Goal: Task Accomplishment & Management: Manage account settings

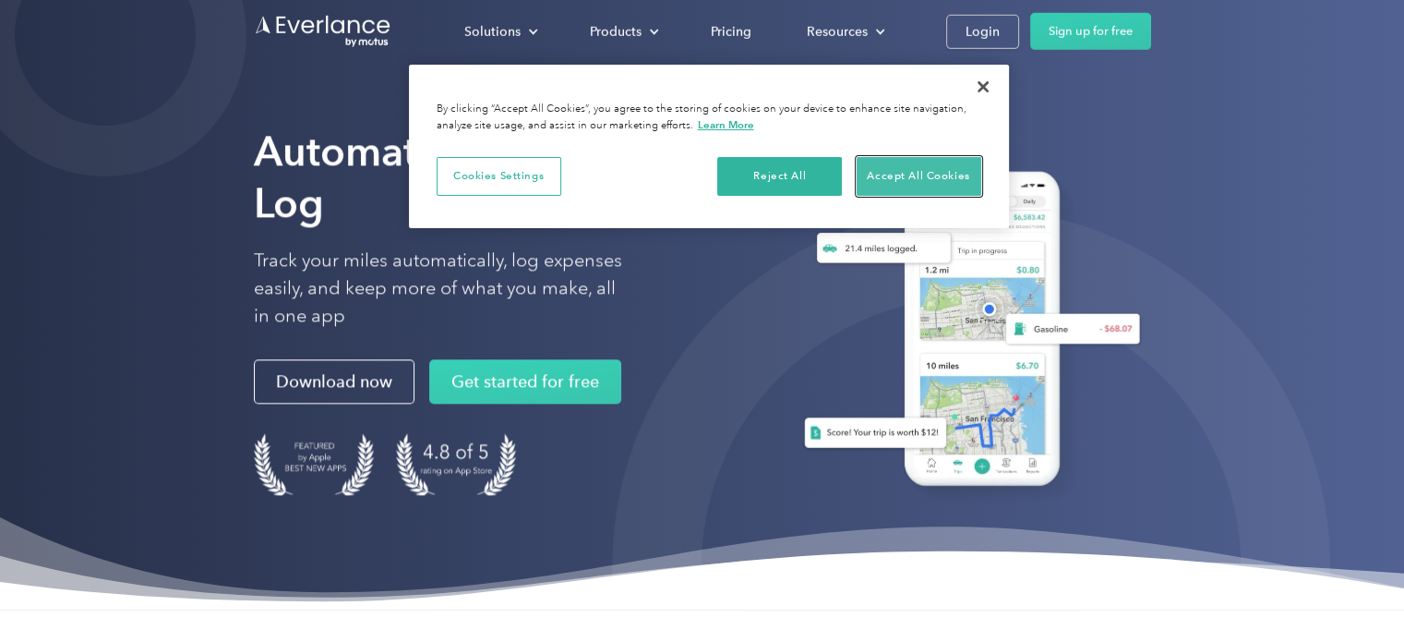
click at [907, 180] on button "Accept All Cookies" at bounding box center [919, 176] width 125 height 39
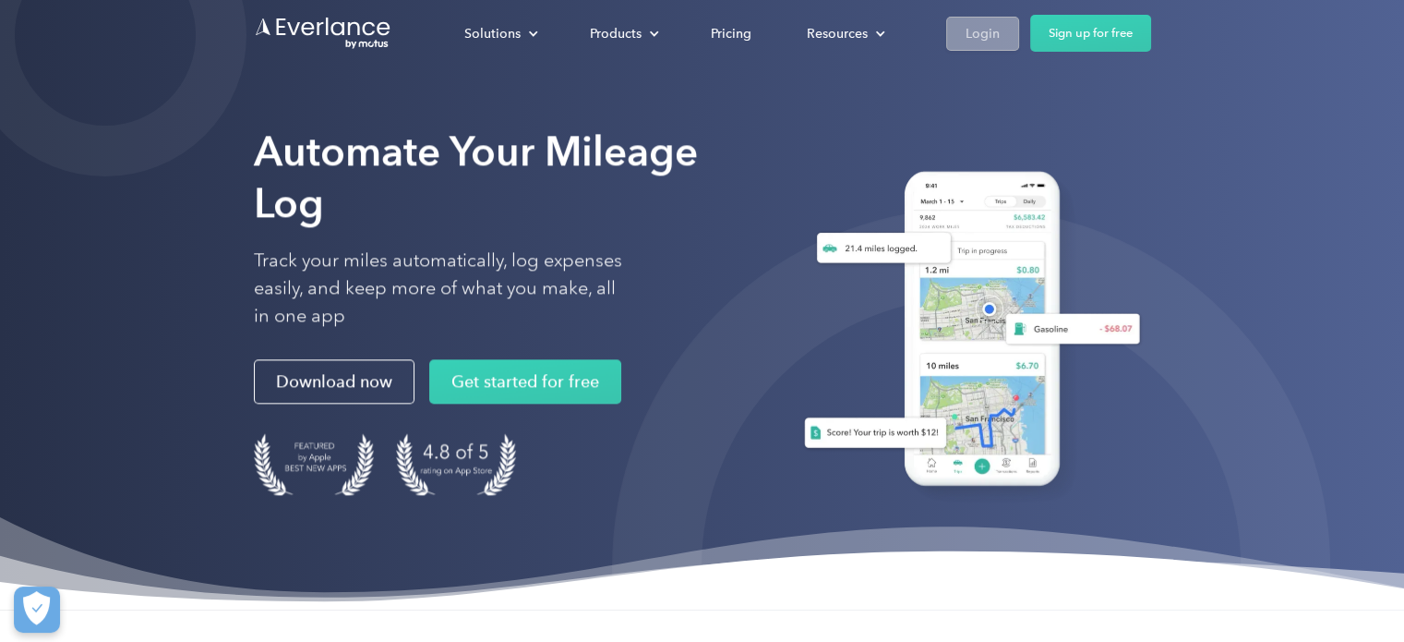
click at [986, 35] on div "Login" at bounding box center [983, 33] width 34 height 23
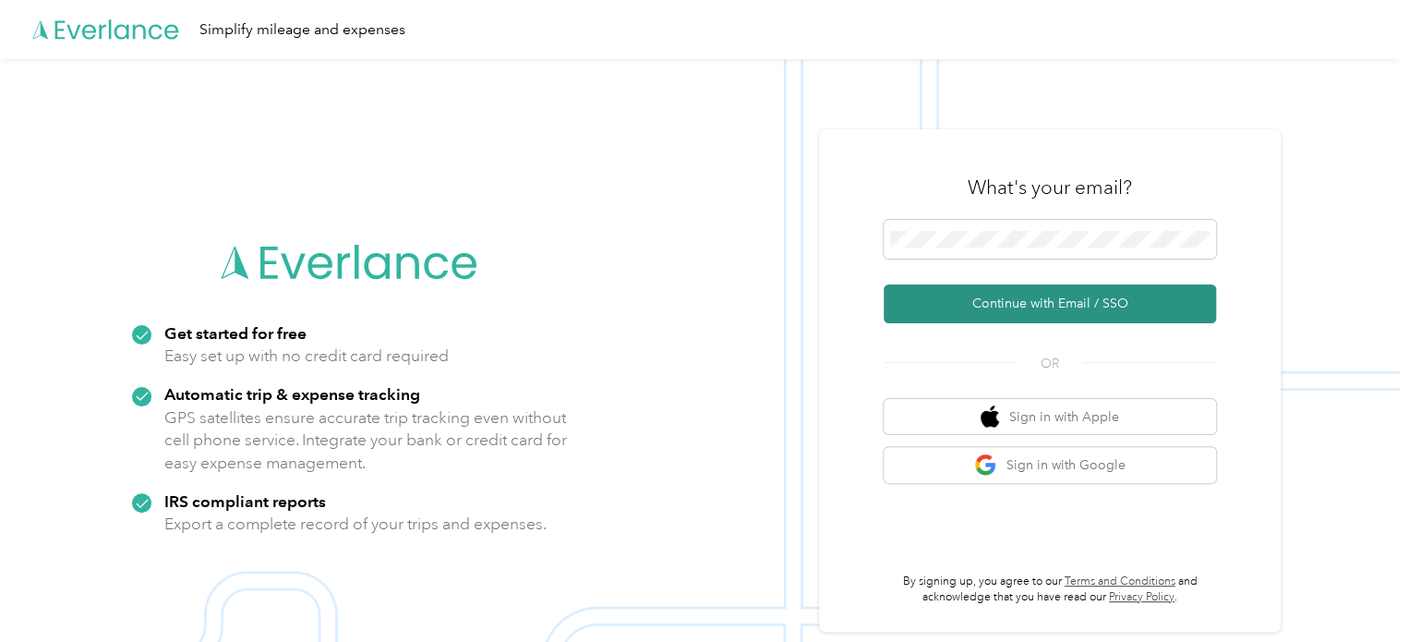
click at [1055, 311] on button "Continue with Email / SSO" at bounding box center [1049, 303] width 332 height 39
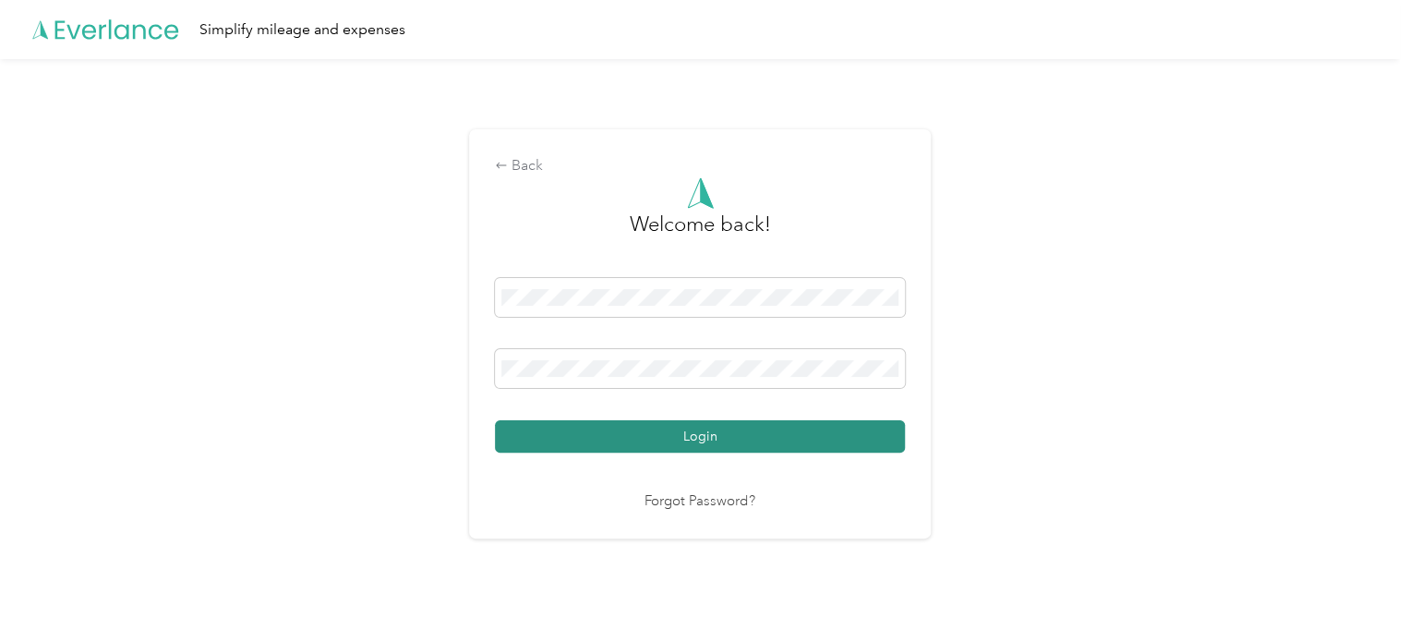
click at [697, 441] on button "Login" at bounding box center [700, 436] width 410 height 32
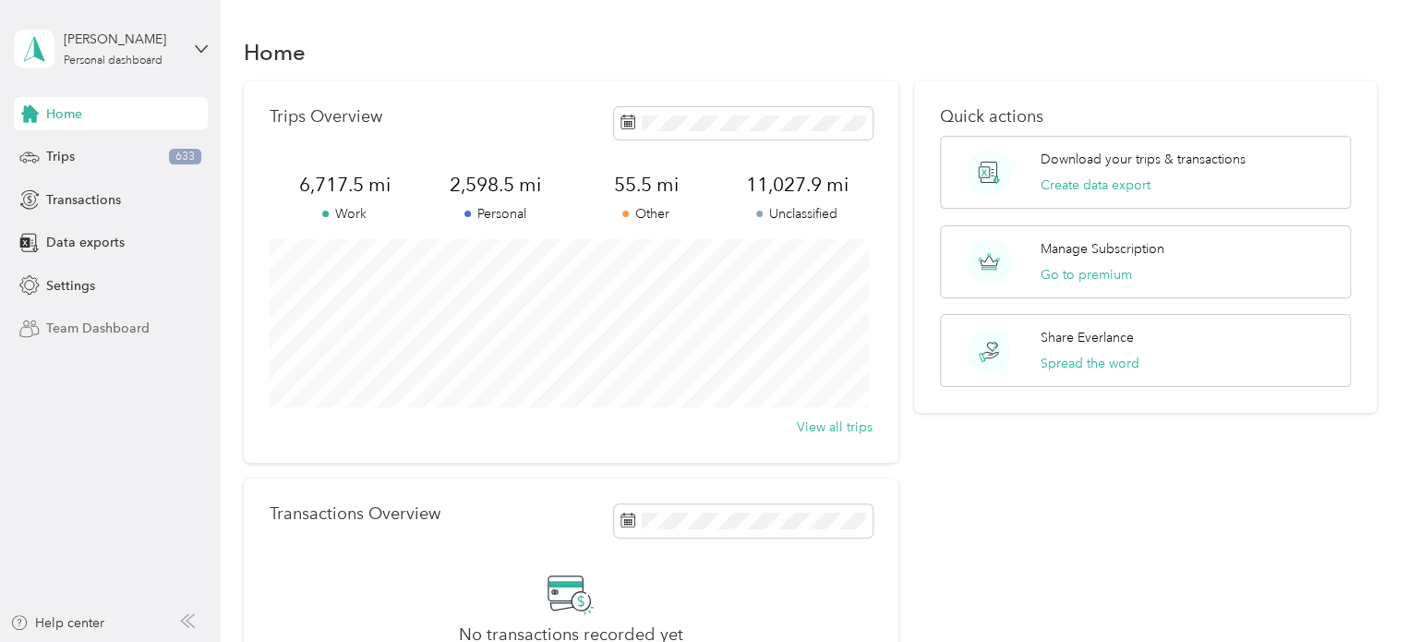
click at [109, 330] on span "Team Dashboard" at bounding box center [97, 327] width 103 height 19
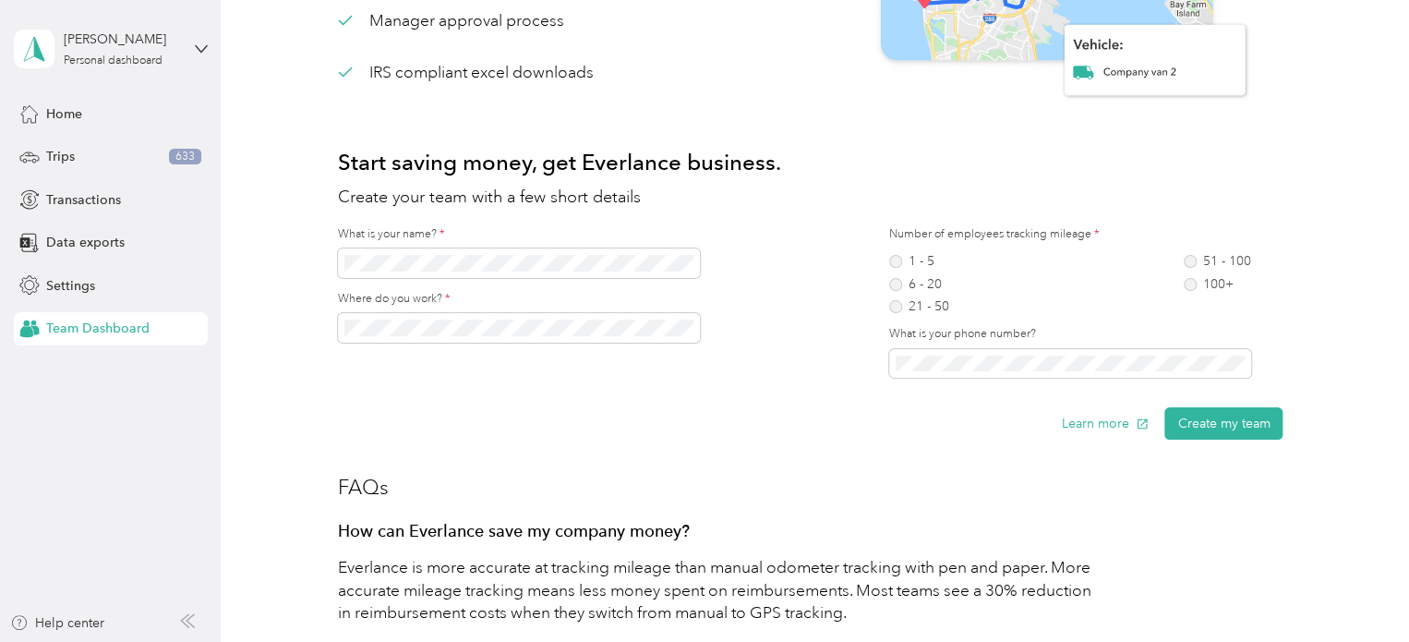
scroll to position [369, 0]
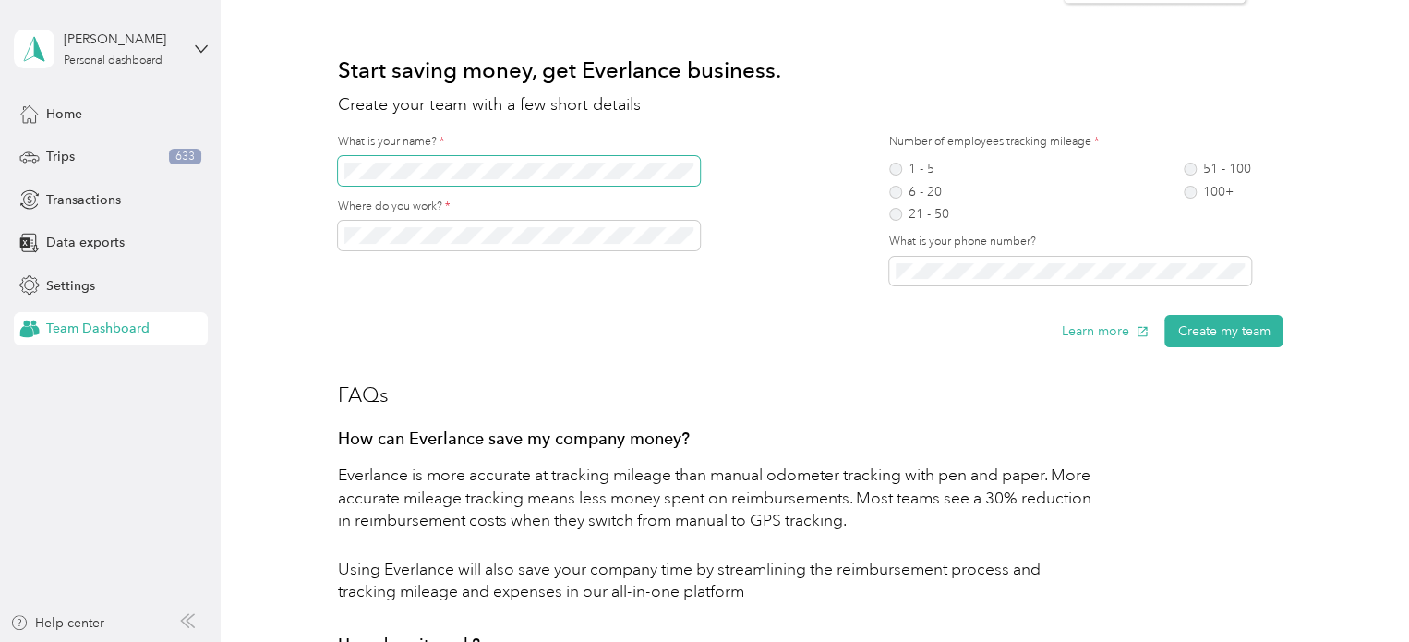
click at [635, 156] on span at bounding box center [519, 171] width 362 height 30
click at [808, 316] on div "Learn more Create my team" at bounding box center [810, 331] width 944 height 32
click at [891, 186] on label "6 - 20" at bounding box center [919, 192] width 60 height 13
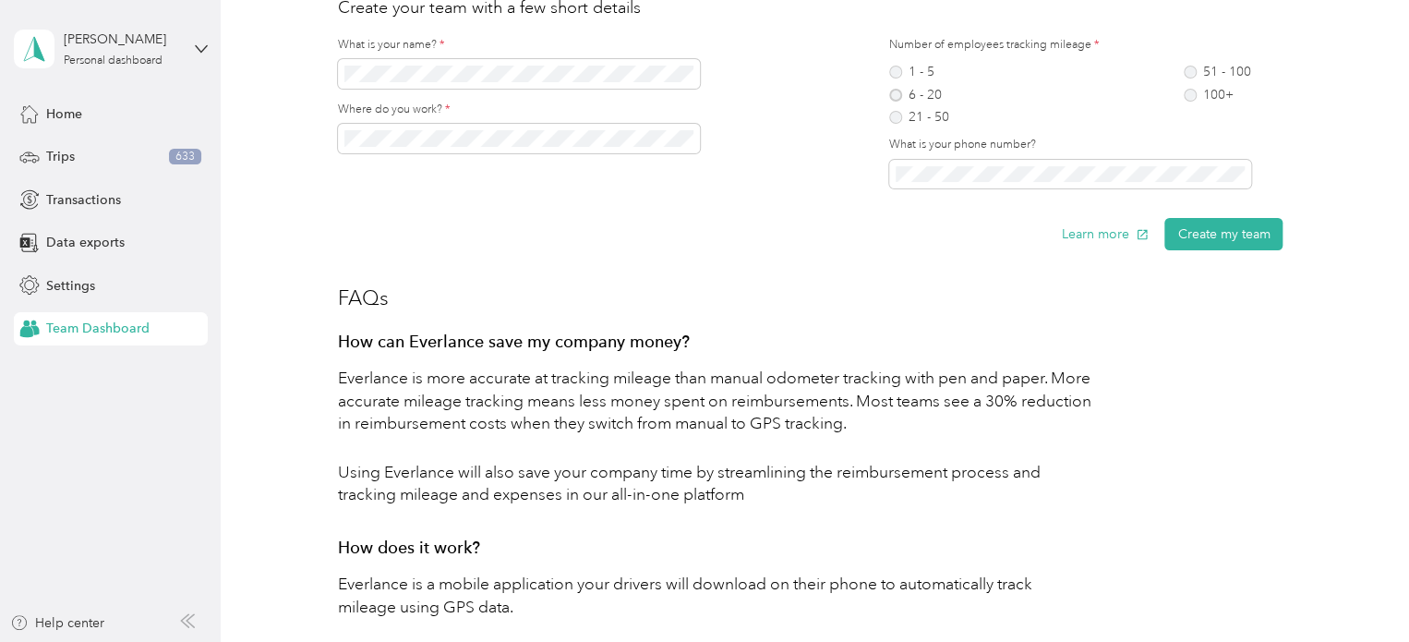
scroll to position [462, 0]
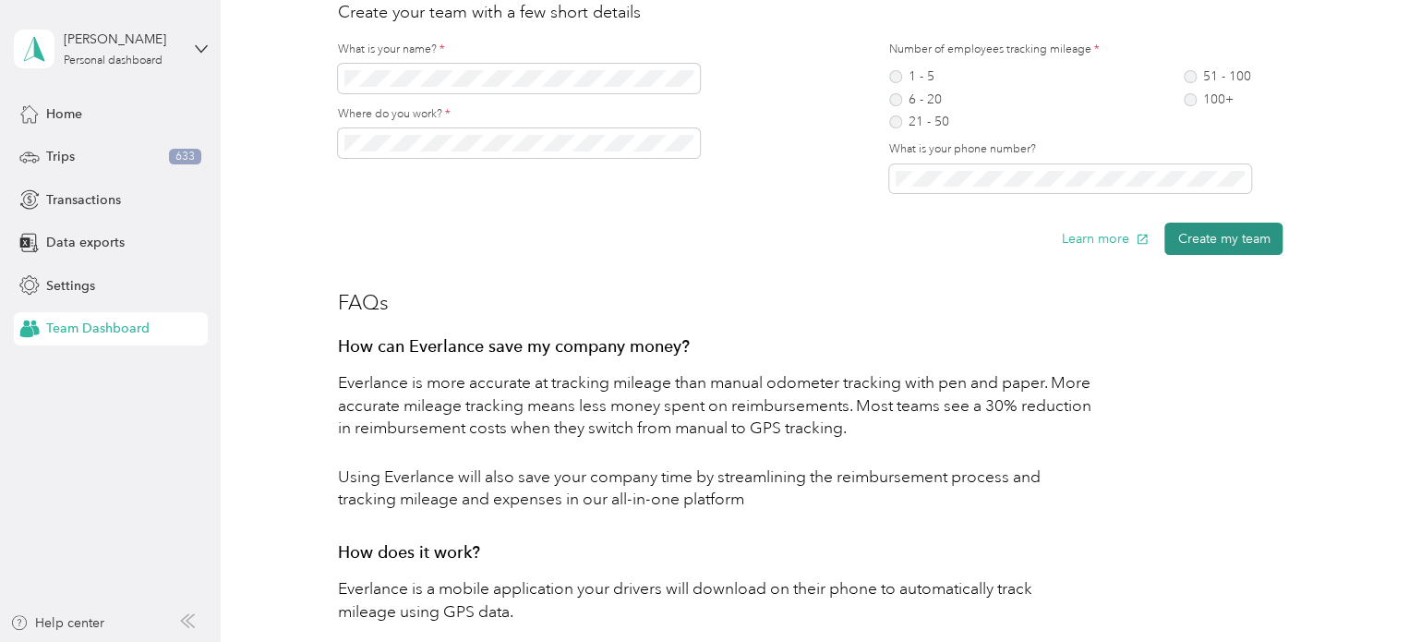
click at [1221, 235] on button "Create my team" at bounding box center [1223, 238] width 118 height 32
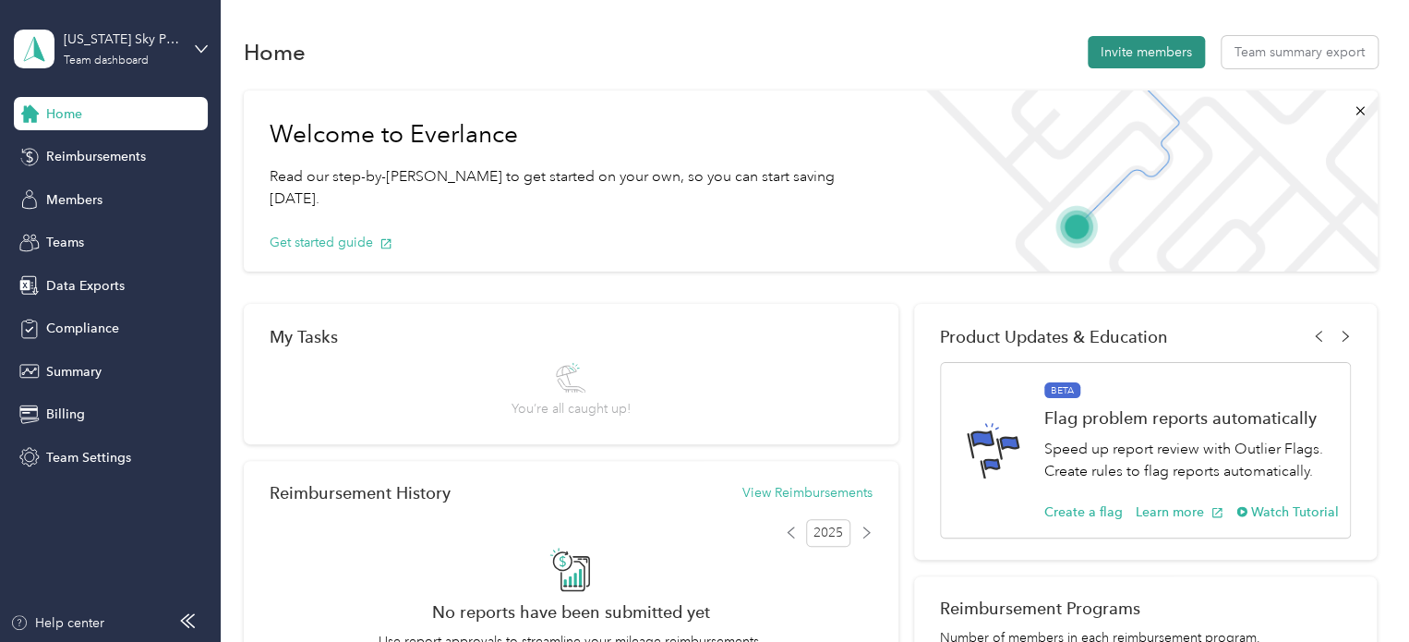
click at [1123, 51] on button "Invite members" at bounding box center [1145, 52] width 117 height 32
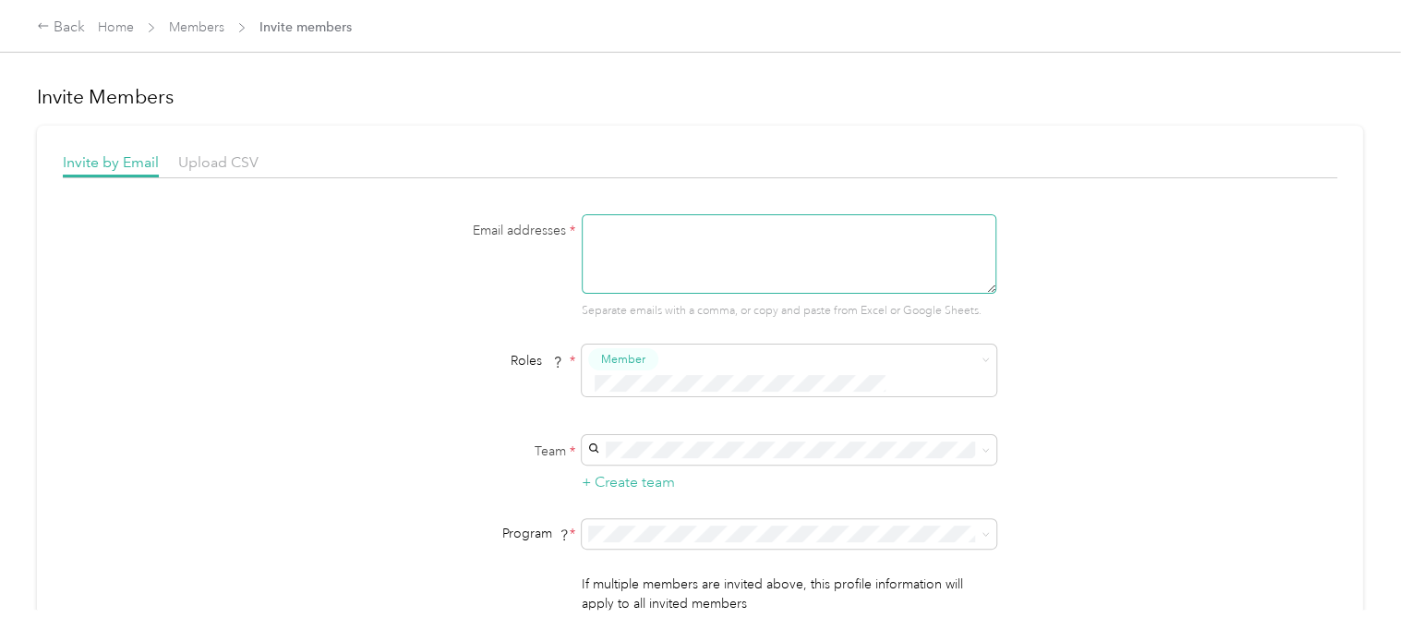
click at [752, 238] on textarea at bounding box center [789, 253] width 414 height 79
click at [628, 239] on textarea "alex@indianaskypics.com, bri@indianaskypics.com, micheal@indianaskypics.com" at bounding box center [789, 253] width 414 height 79
click at [772, 244] on textarea "alex@indianaskypics.com, bri@indianaskypics.com, michael@indianaskypics.com" at bounding box center [789, 253] width 414 height 79
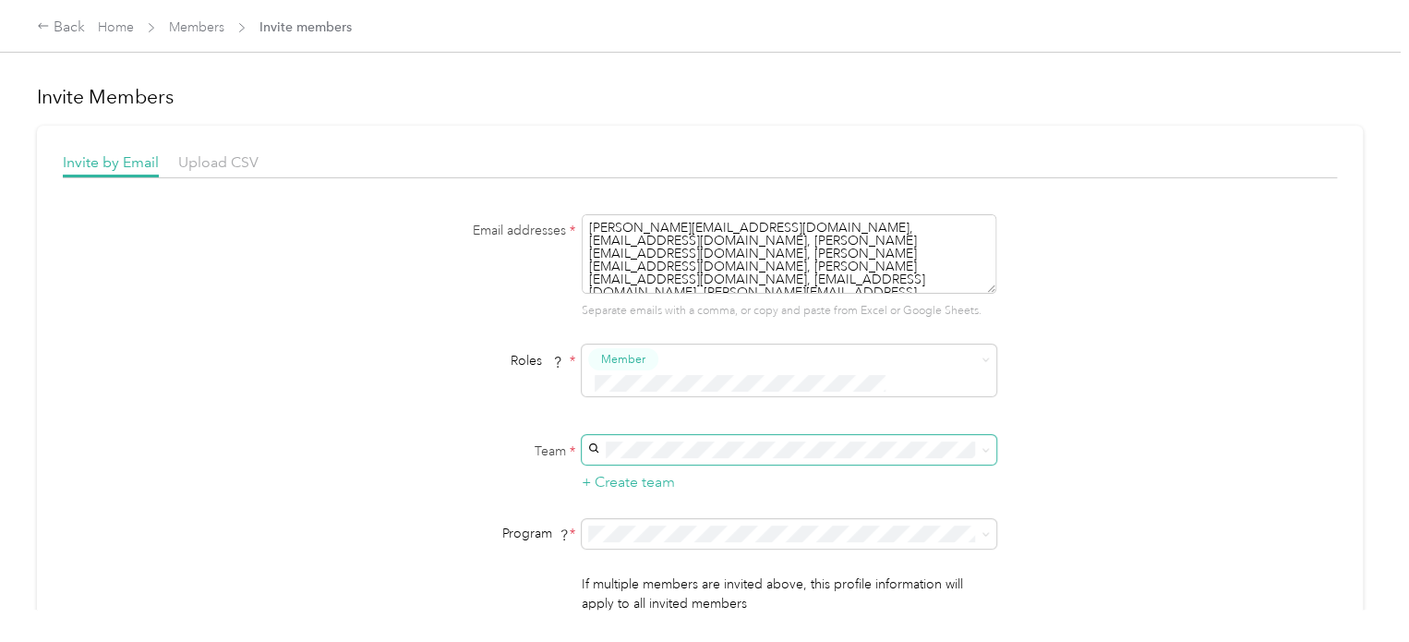
type textarea "alex@indianaskypics.com, bri@indianaskypics.com, michael@indianaskypics.com, el…"
click at [726, 452] on span "[US_STATE] Sky Pics, LLC (Main organization)" at bounding box center [722, 447] width 261 height 16
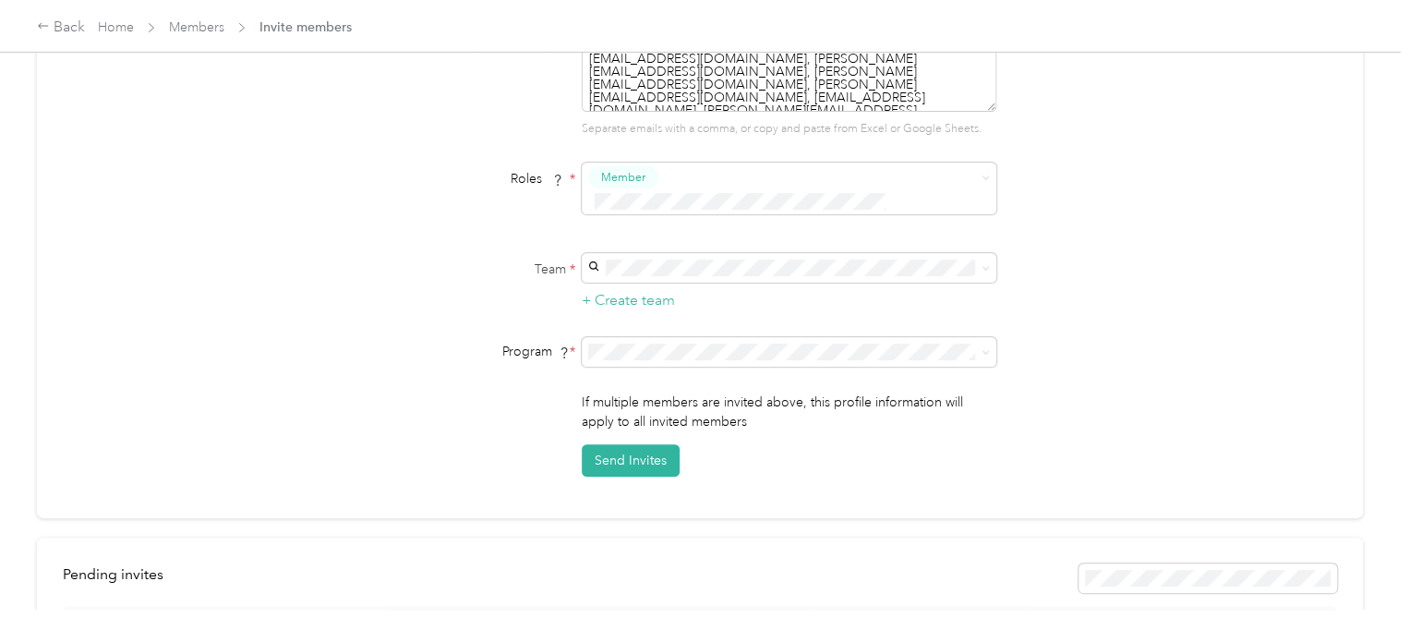
scroll to position [185, 0]
click at [975, 342] on span at bounding box center [982, 348] width 15 height 13
click at [981, 345] on icon at bounding box center [985, 349] width 8 height 8
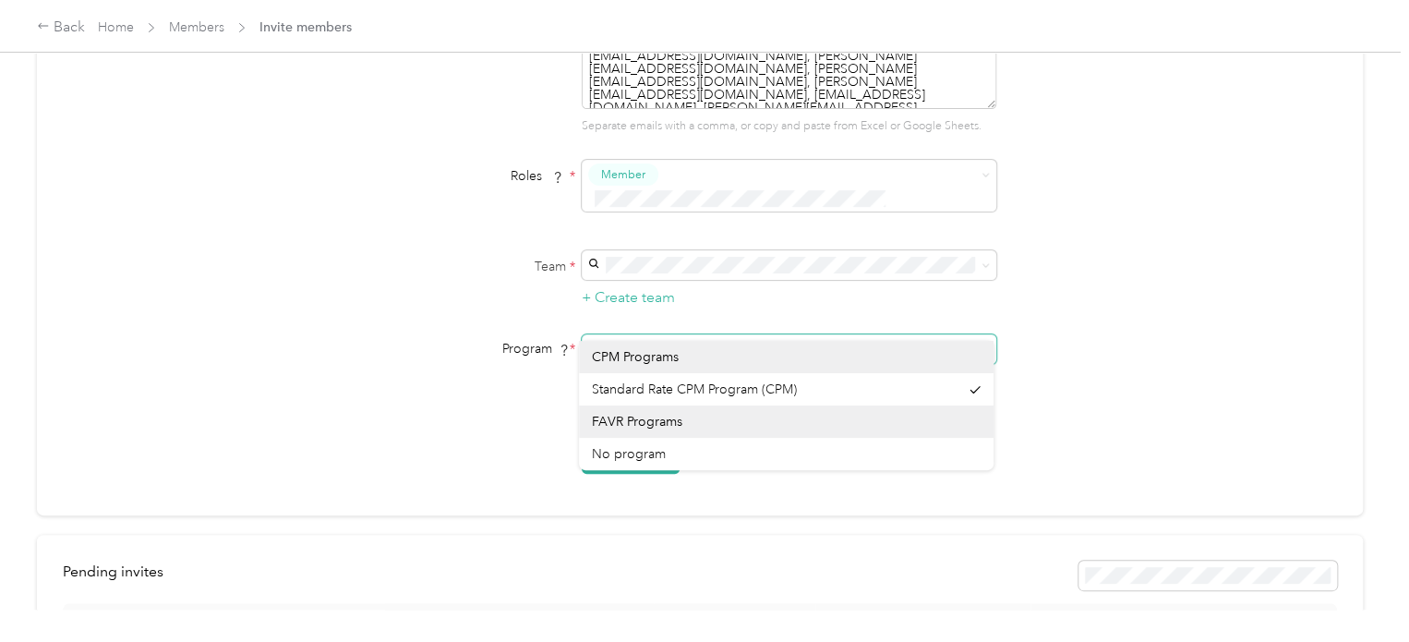
click at [981, 345] on icon at bounding box center [985, 349] width 8 height 8
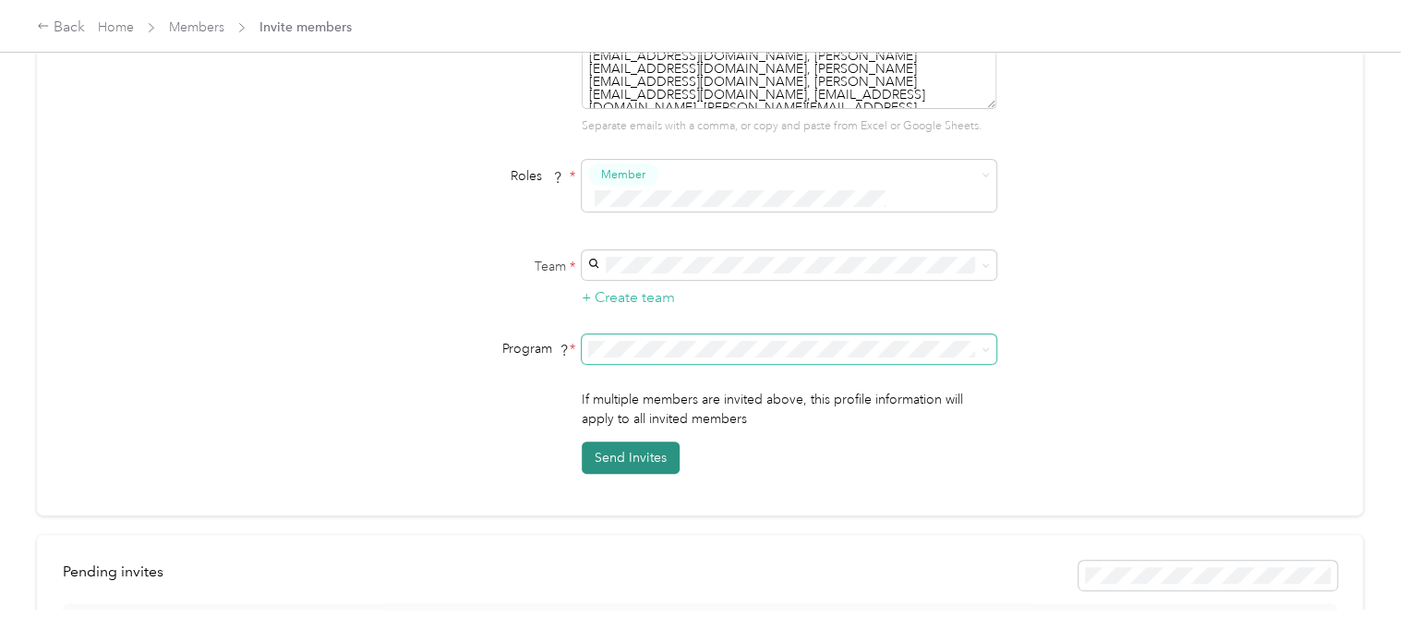
click at [635, 441] on button "Send Invites" at bounding box center [631, 457] width 98 height 32
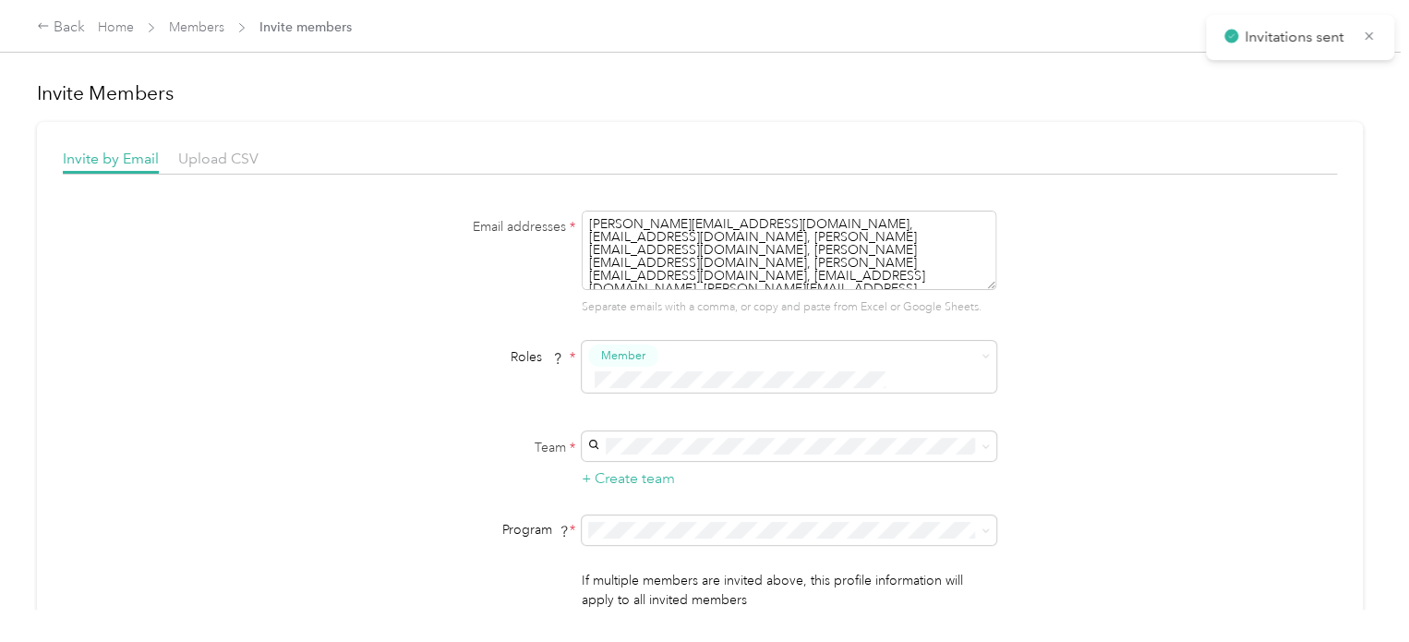
scroll to position [0, 0]
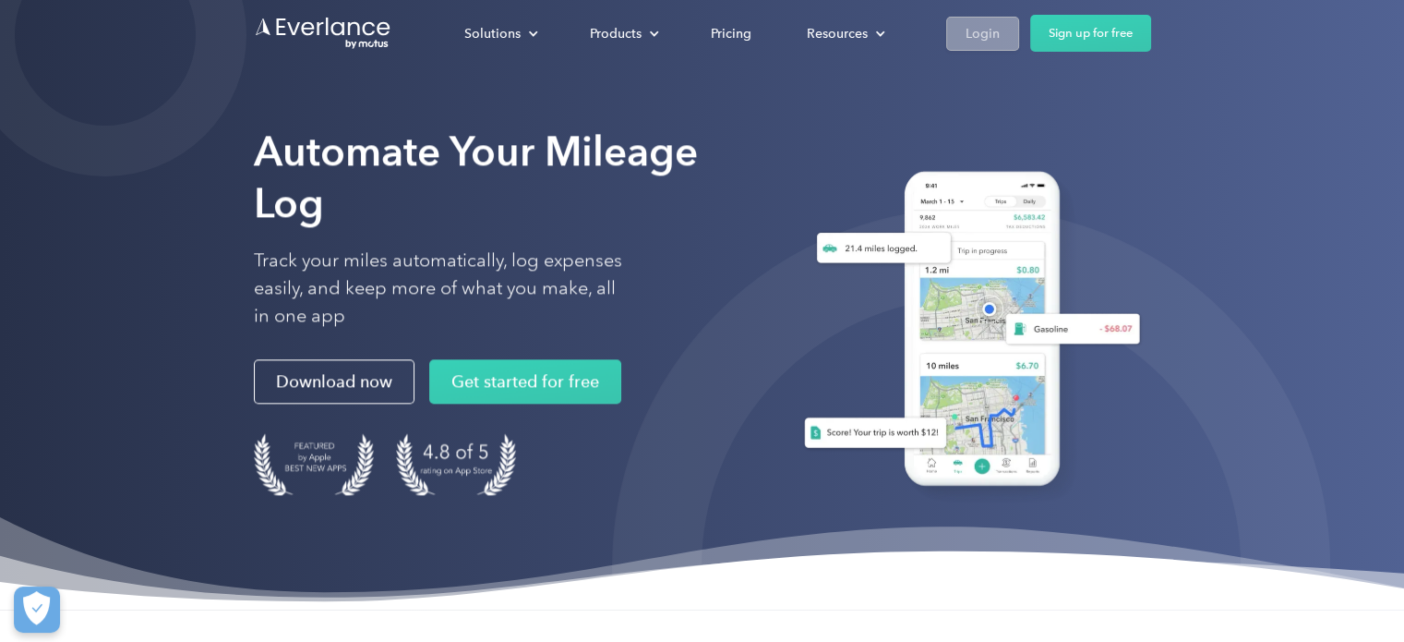
click at [988, 36] on div "Login" at bounding box center [983, 33] width 34 height 23
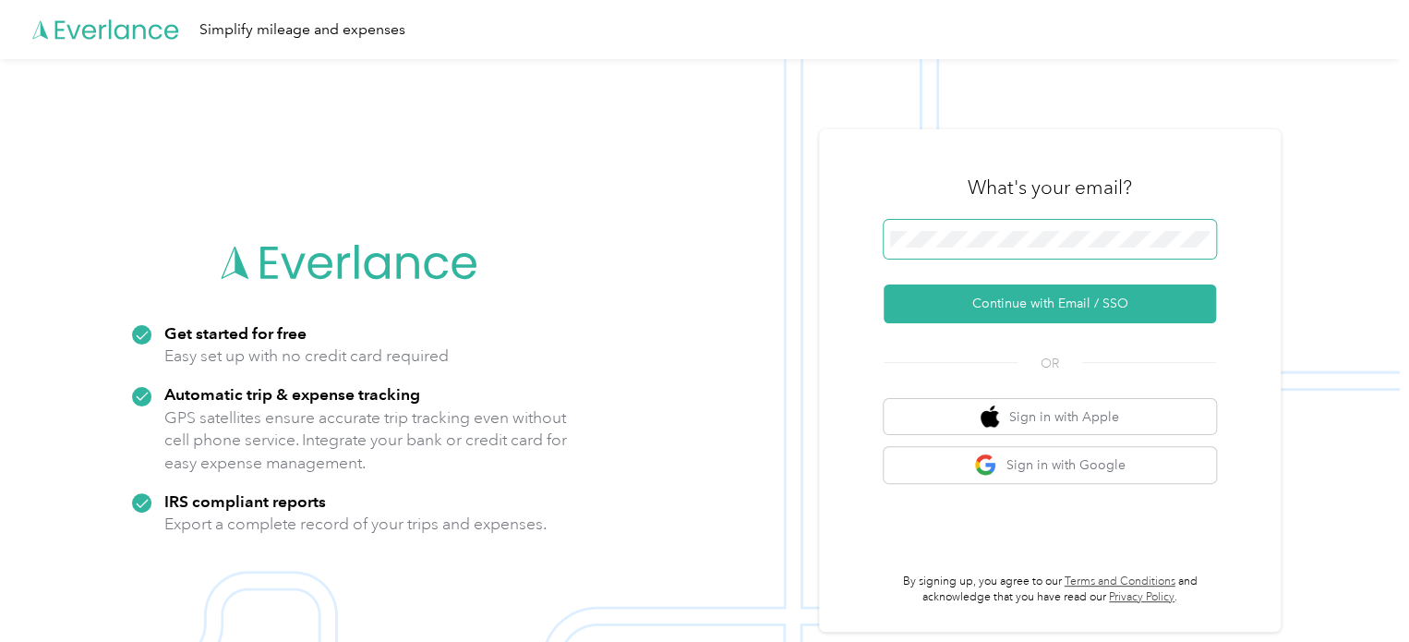
click at [940, 229] on span at bounding box center [1049, 239] width 332 height 39
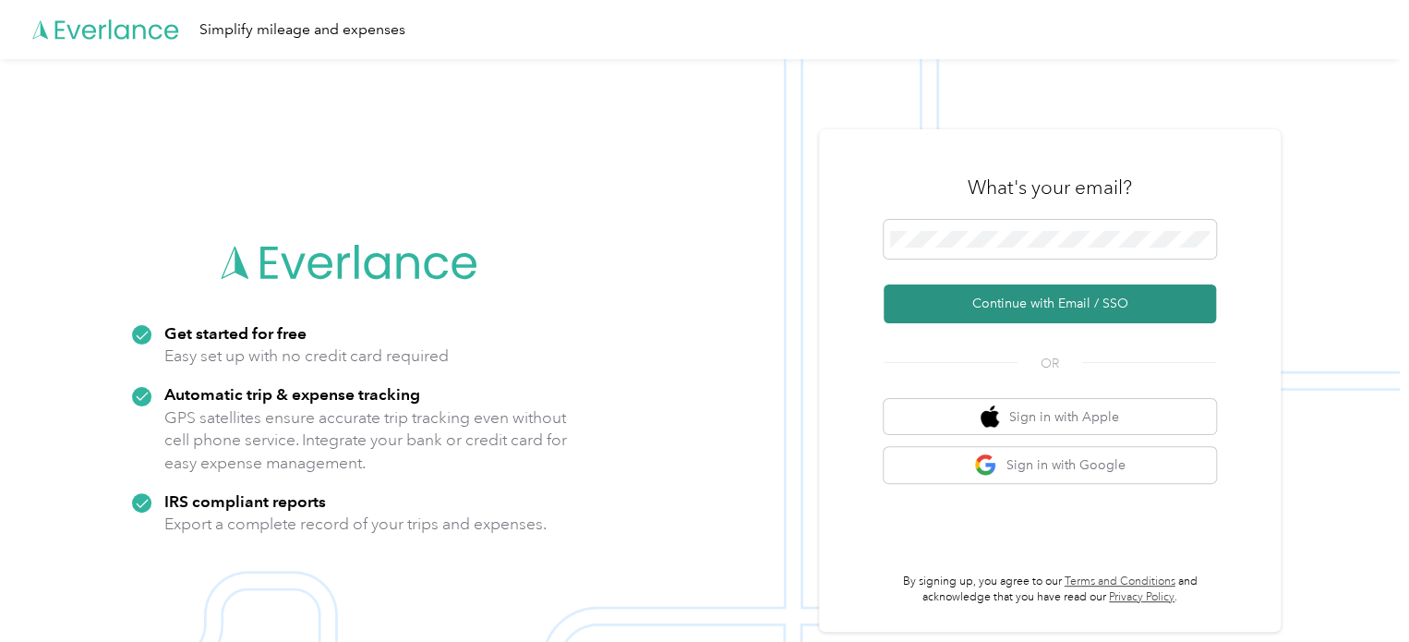
click at [1057, 309] on button "Continue with Email / SSO" at bounding box center [1049, 303] width 332 height 39
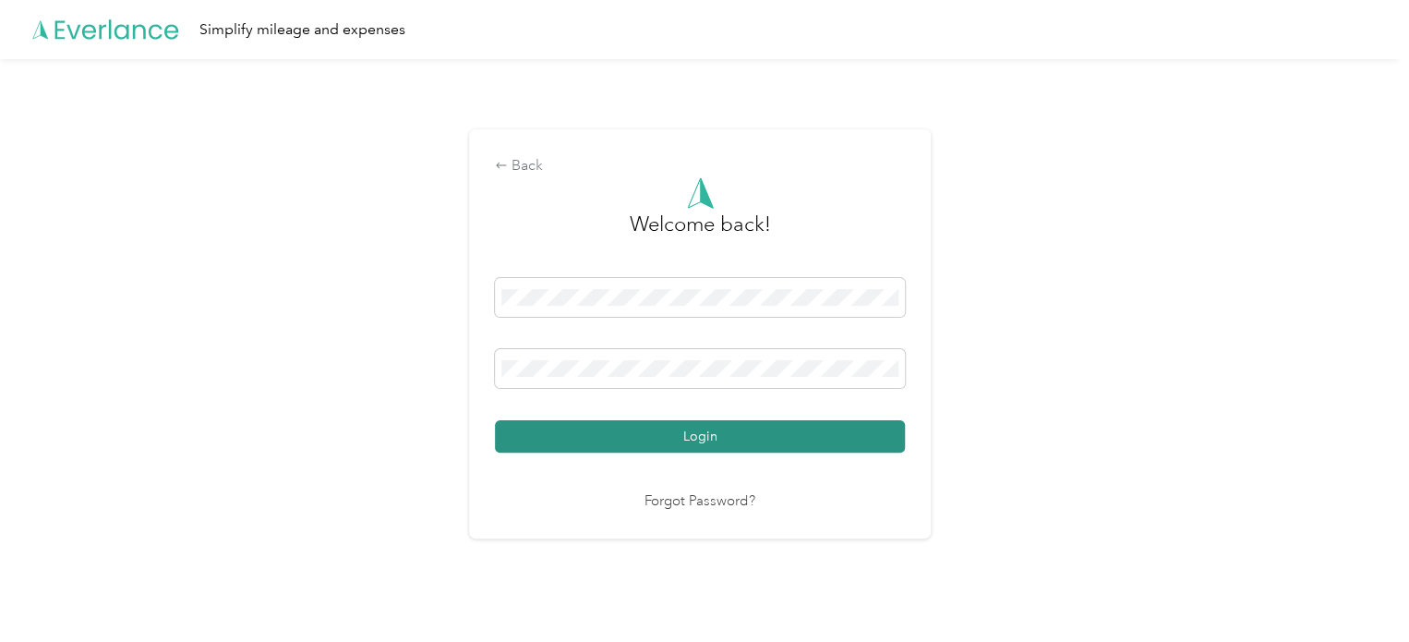
click at [757, 433] on button "Login" at bounding box center [700, 436] width 410 height 32
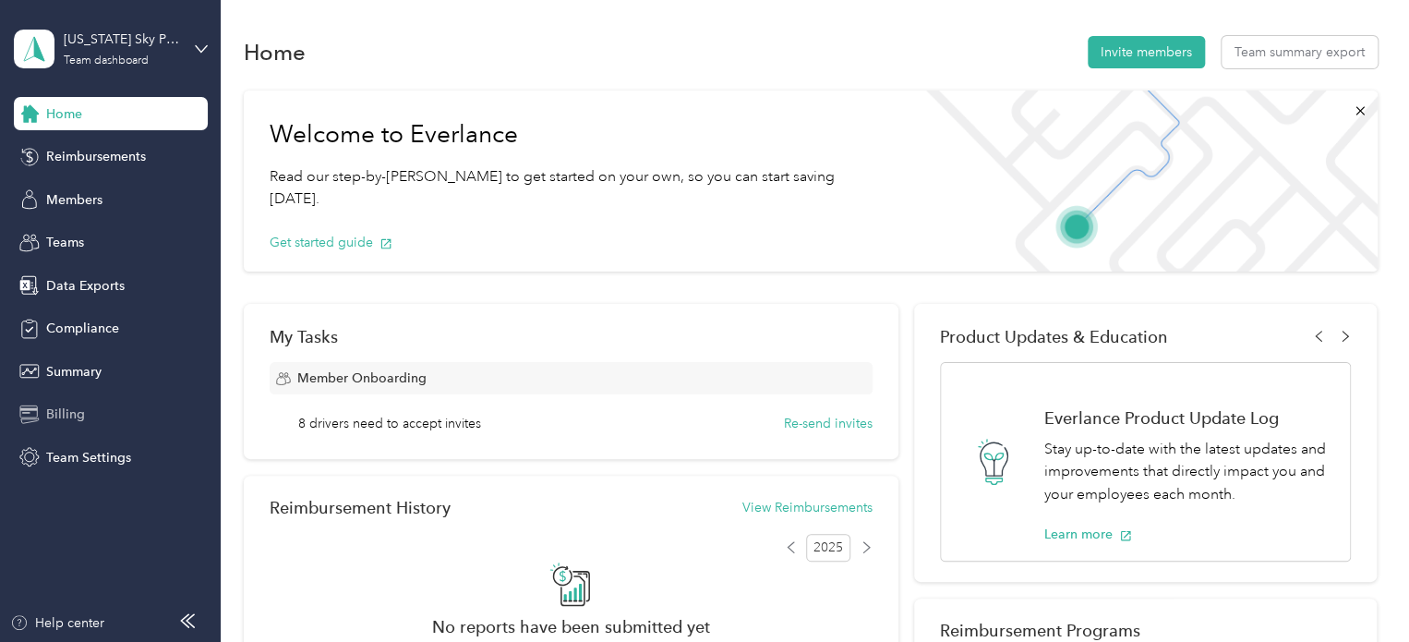
click at [66, 415] on span "Billing" at bounding box center [65, 413] width 39 height 19
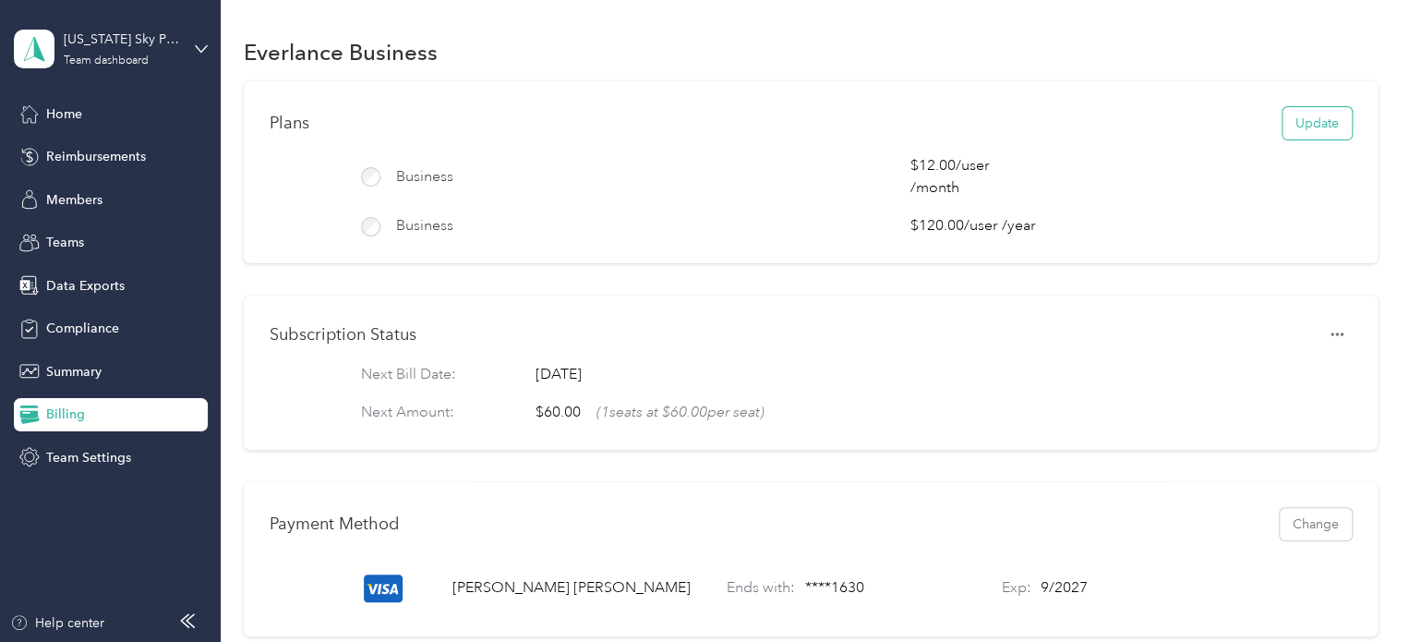
click at [1305, 126] on button "Update" at bounding box center [1316, 123] width 69 height 32
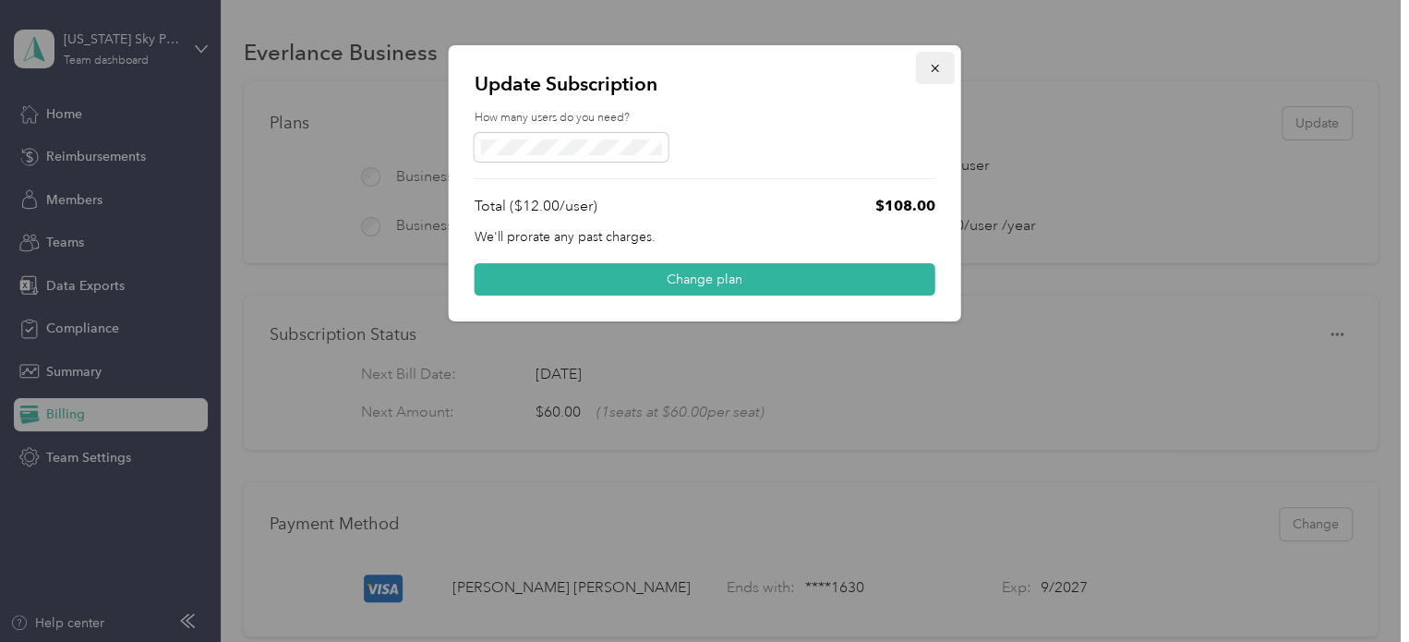
click at [929, 69] on icon "button" at bounding box center [935, 68] width 13 height 13
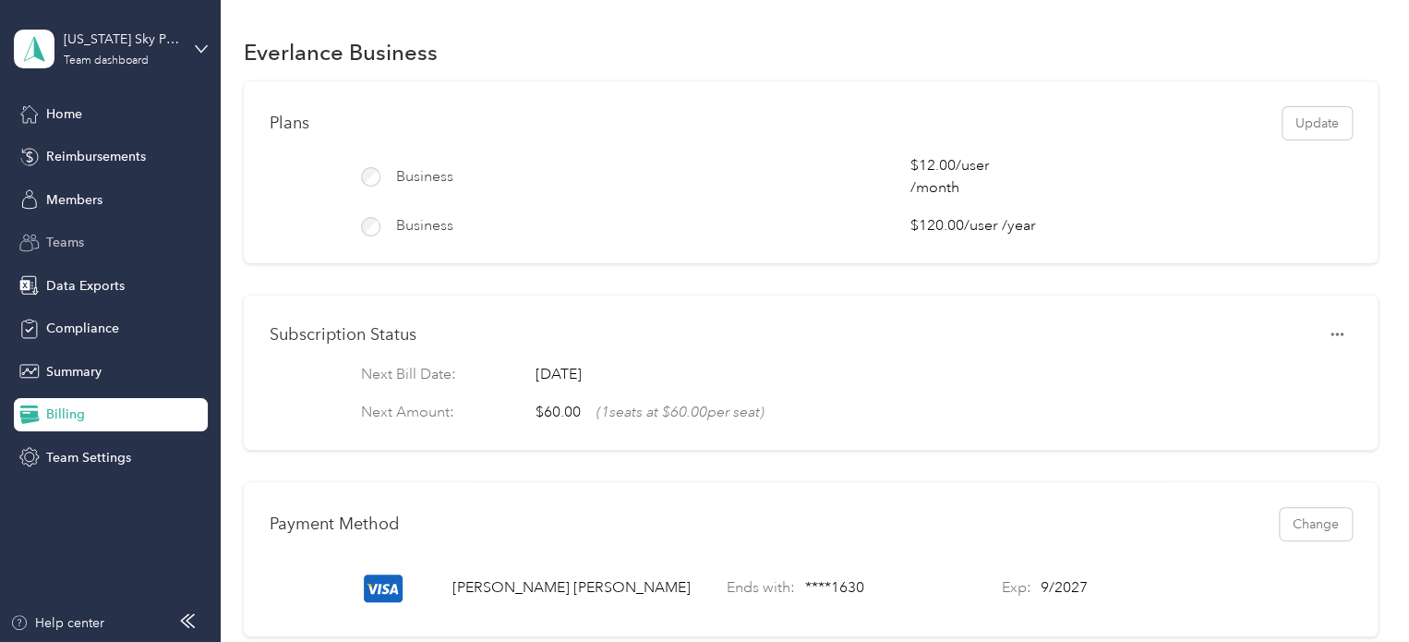
click at [66, 236] on span "Teams" at bounding box center [65, 242] width 38 height 19
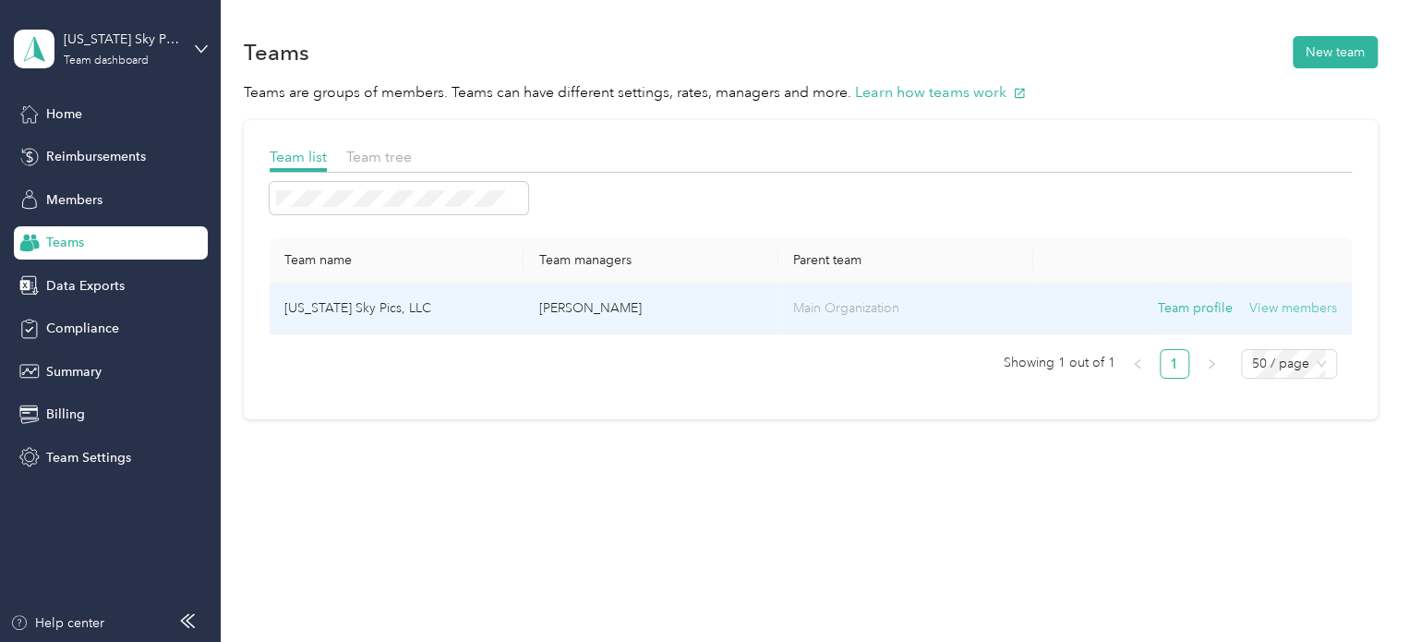
click at [1296, 309] on button "View members" at bounding box center [1293, 308] width 88 height 20
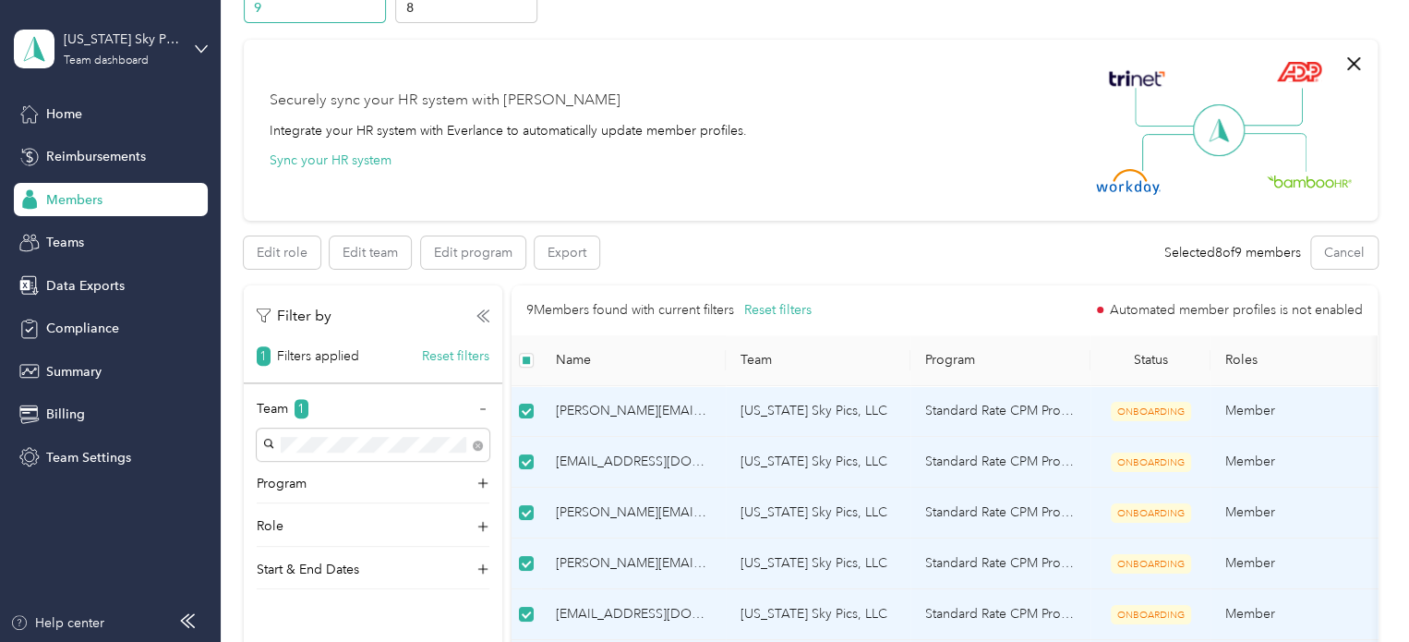
scroll to position [92, 0]
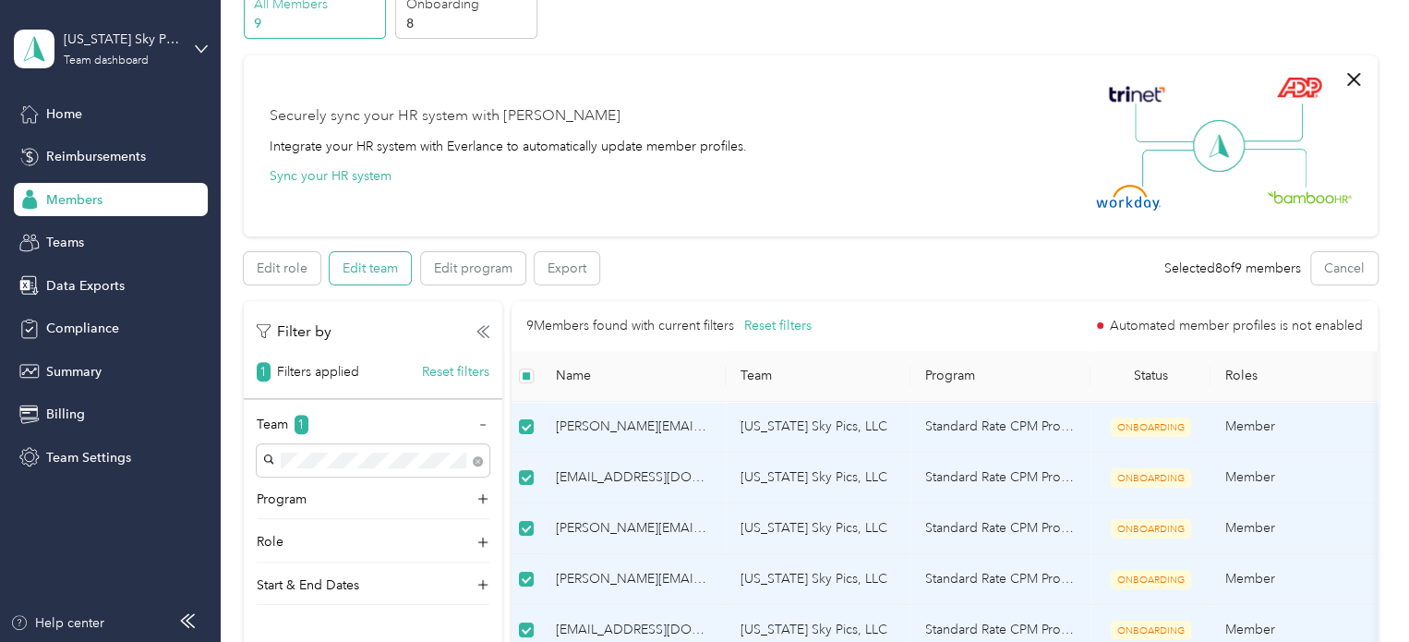
click at [362, 272] on button "Edit team" at bounding box center [370, 268] width 81 height 32
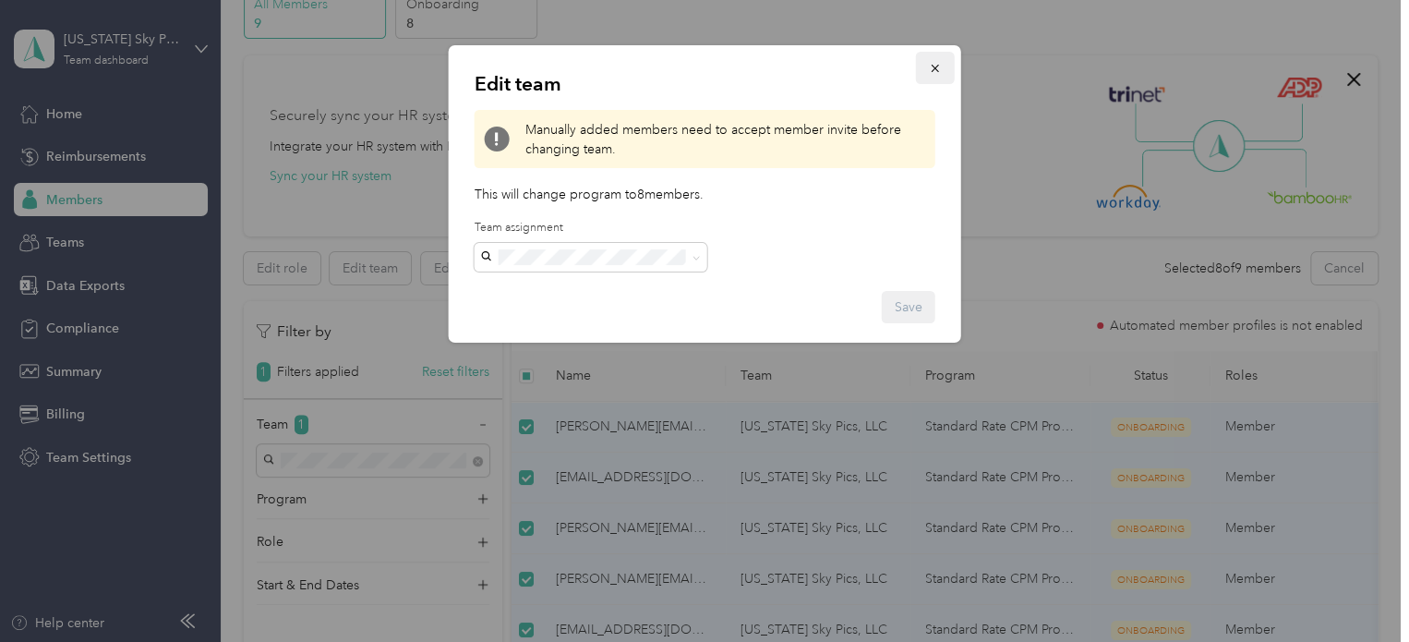
click at [940, 67] on icon "button" at bounding box center [935, 68] width 13 height 13
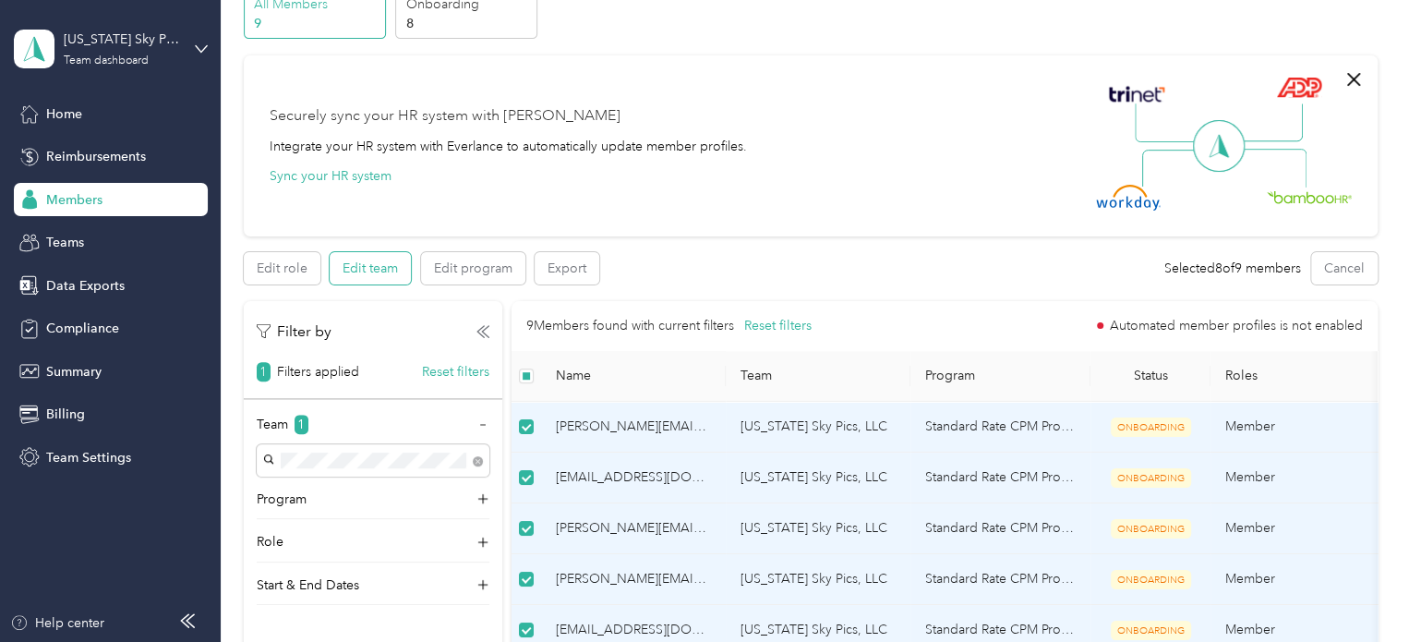
click at [371, 266] on button "Edit team" at bounding box center [370, 268] width 81 height 32
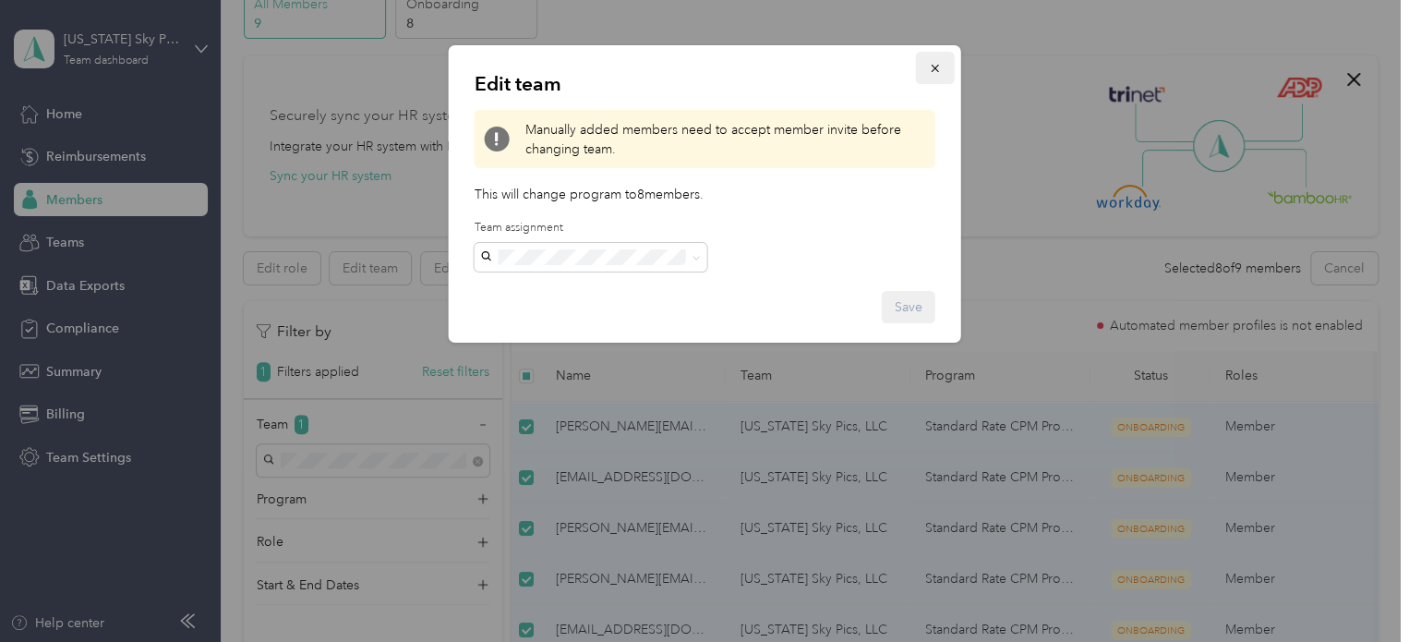
click at [934, 71] on icon "button" at bounding box center [935, 68] width 13 height 13
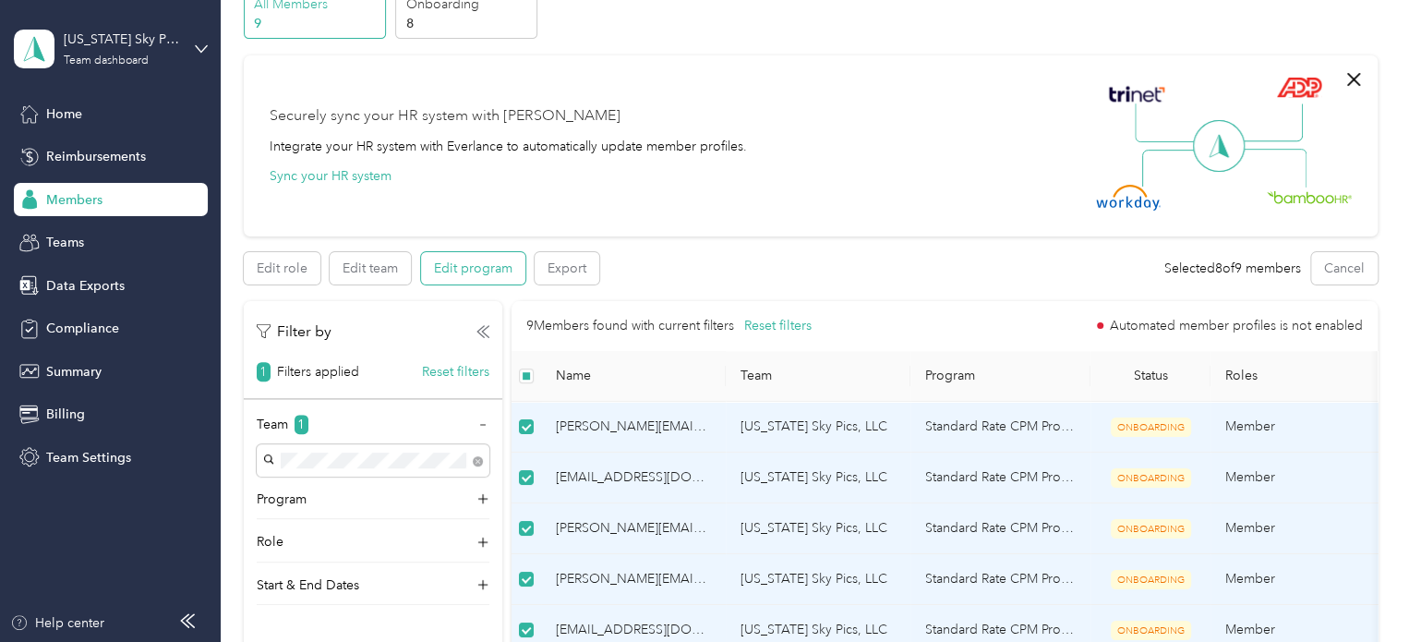
click at [473, 271] on button "Edit program" at bounding box center [473, 268] width 104 height 32
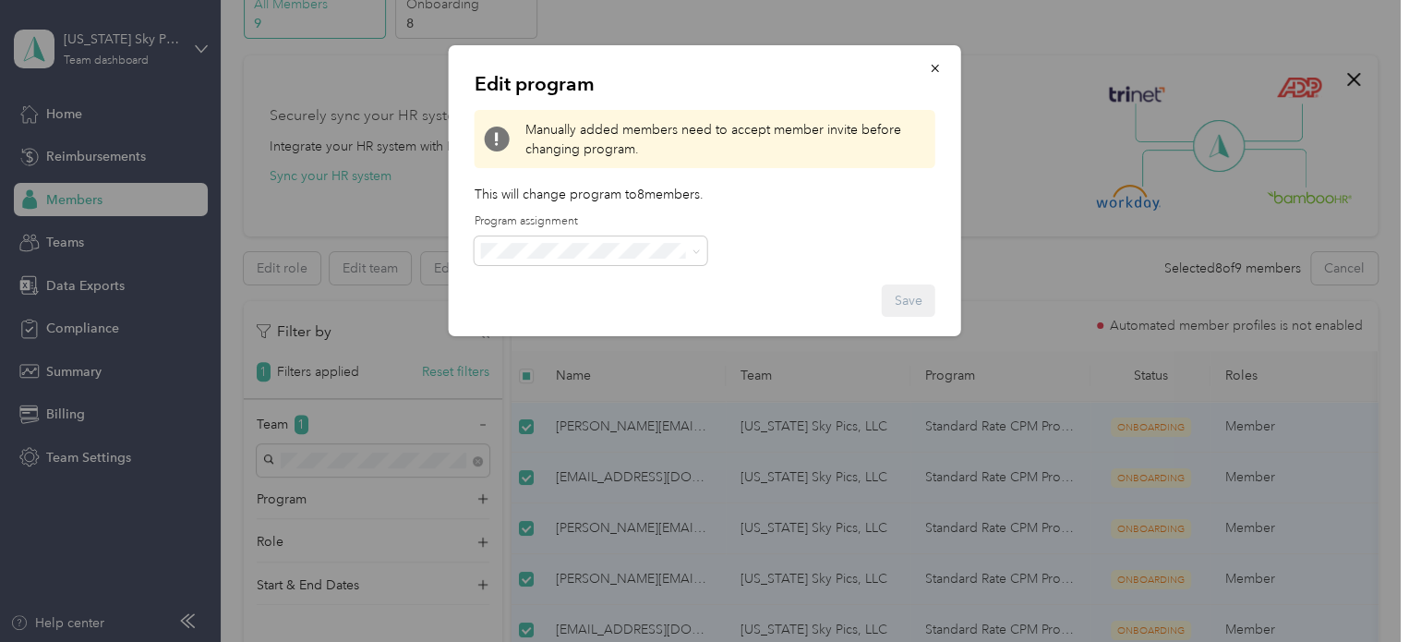
click at [284, 271] on div at bounding box center [704, 321] width 1409 height 642
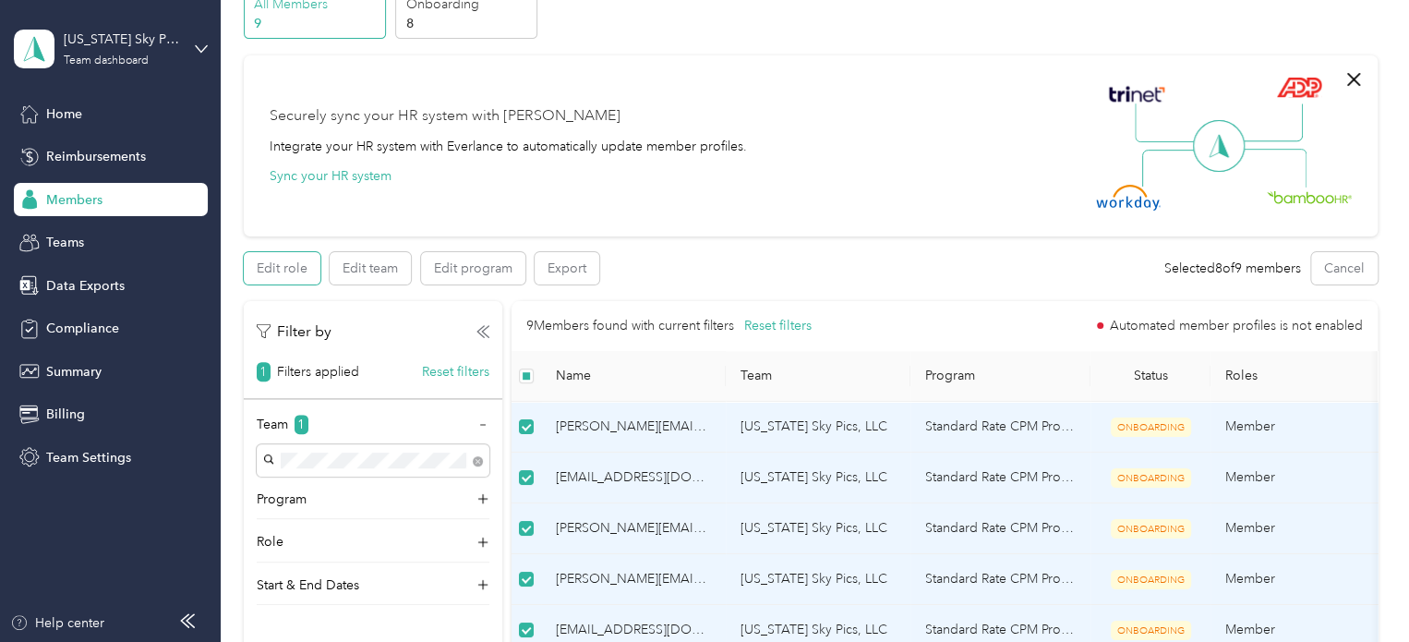
click at [284, 271] on button "Edit role" at bounding box center [282, 268] width 77 height 32
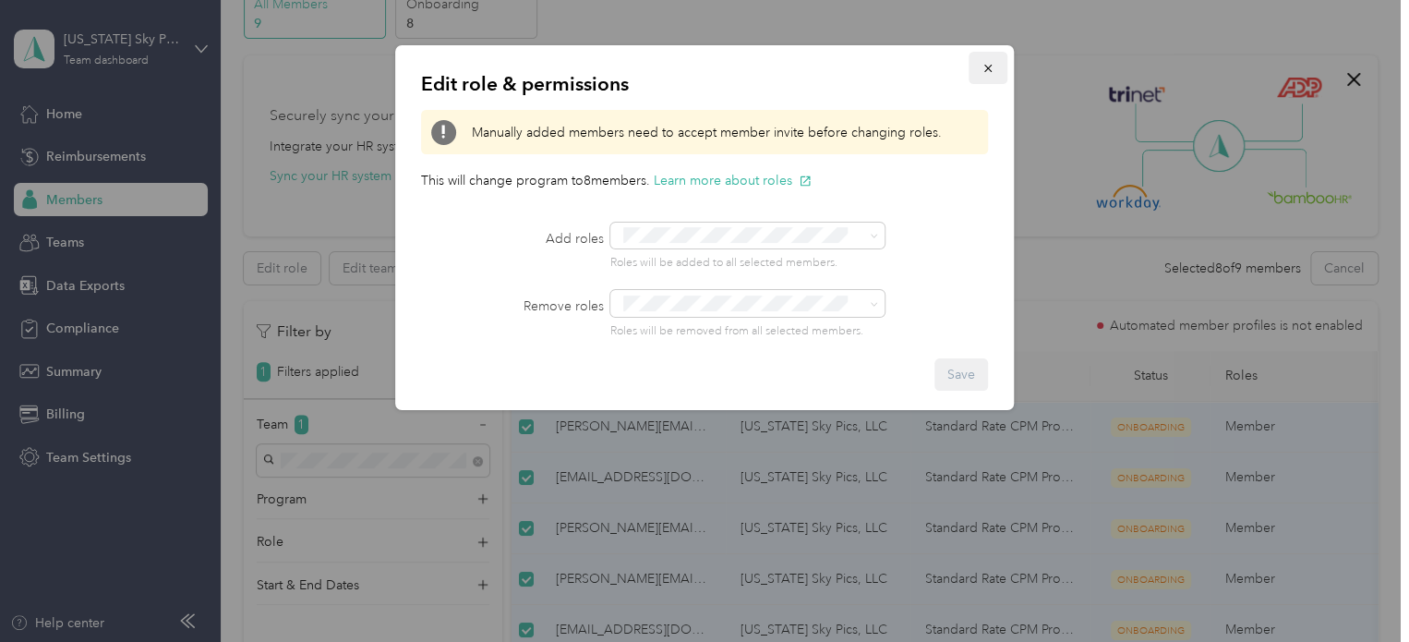
click at [994, 66] on button "button" at bounding box center [987, 68] width 39 height 32
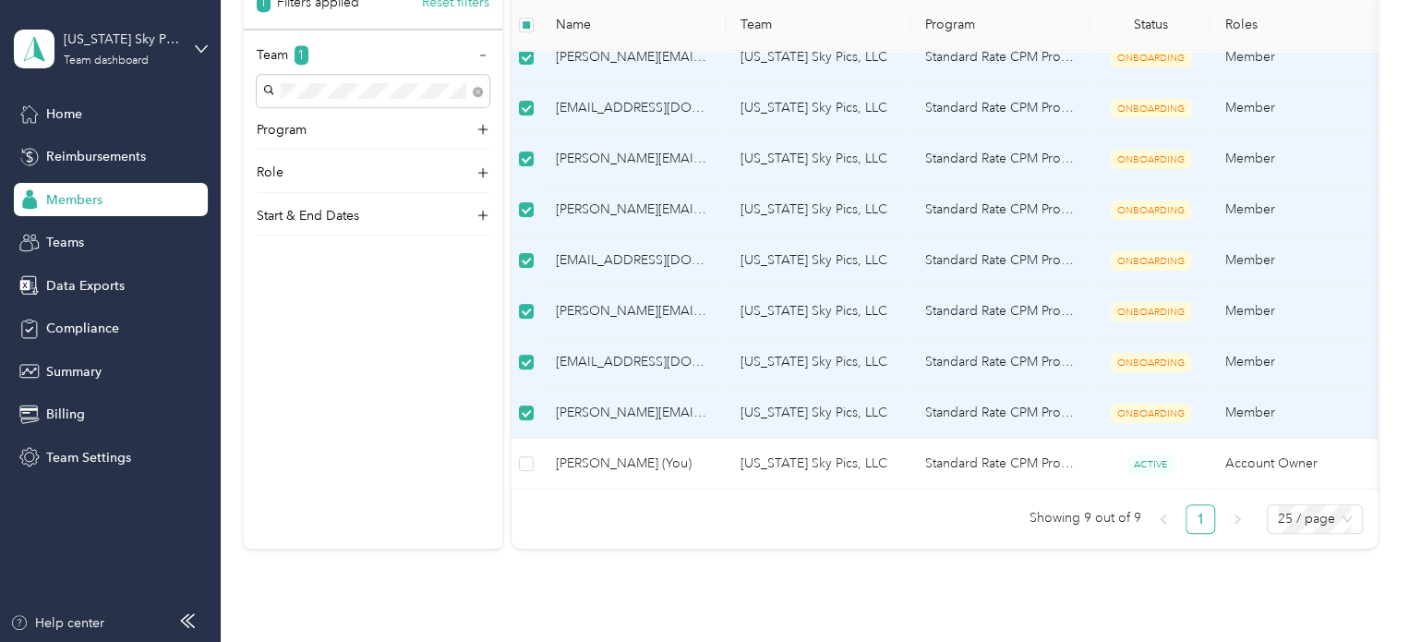
scroll to position [554, 0]
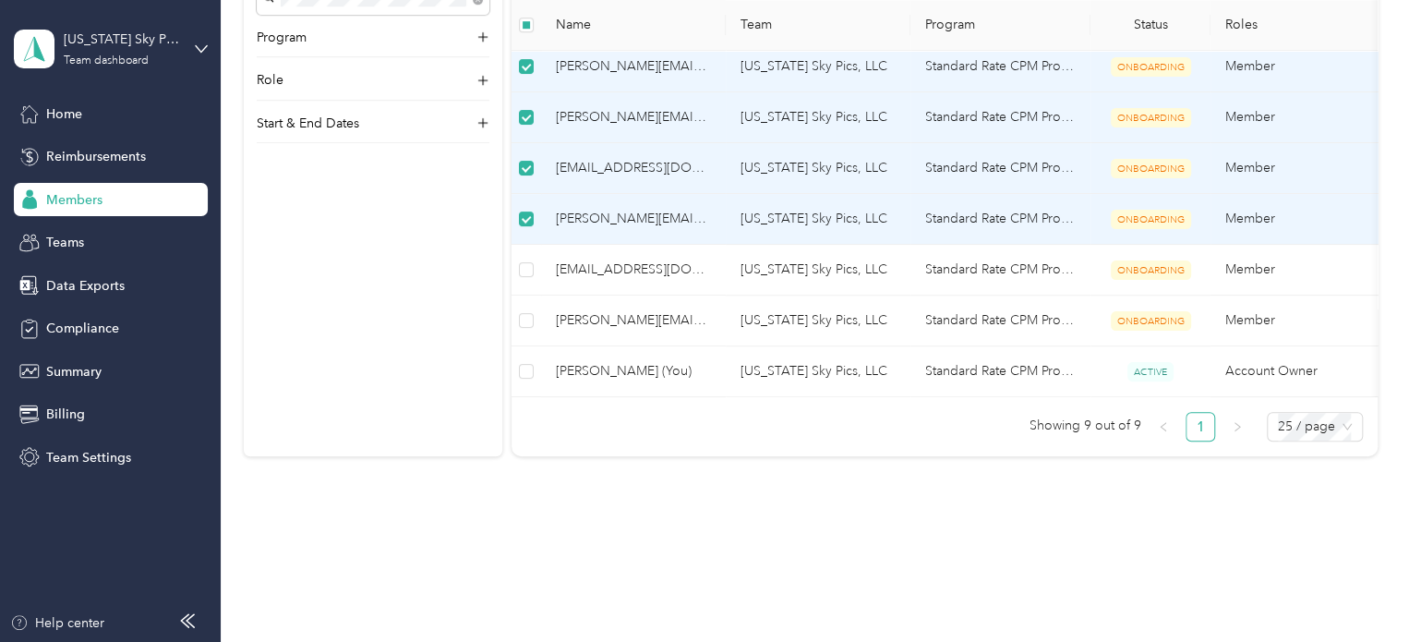
click at [534, 213] on td at bounding box center [526, 219] width 30 height 51
click at [476, 121] on icon at bounding box center [483, 123] width 18 height 18
click at [476, 122] on icon at bounding box center [482, 122] width 13 height 13
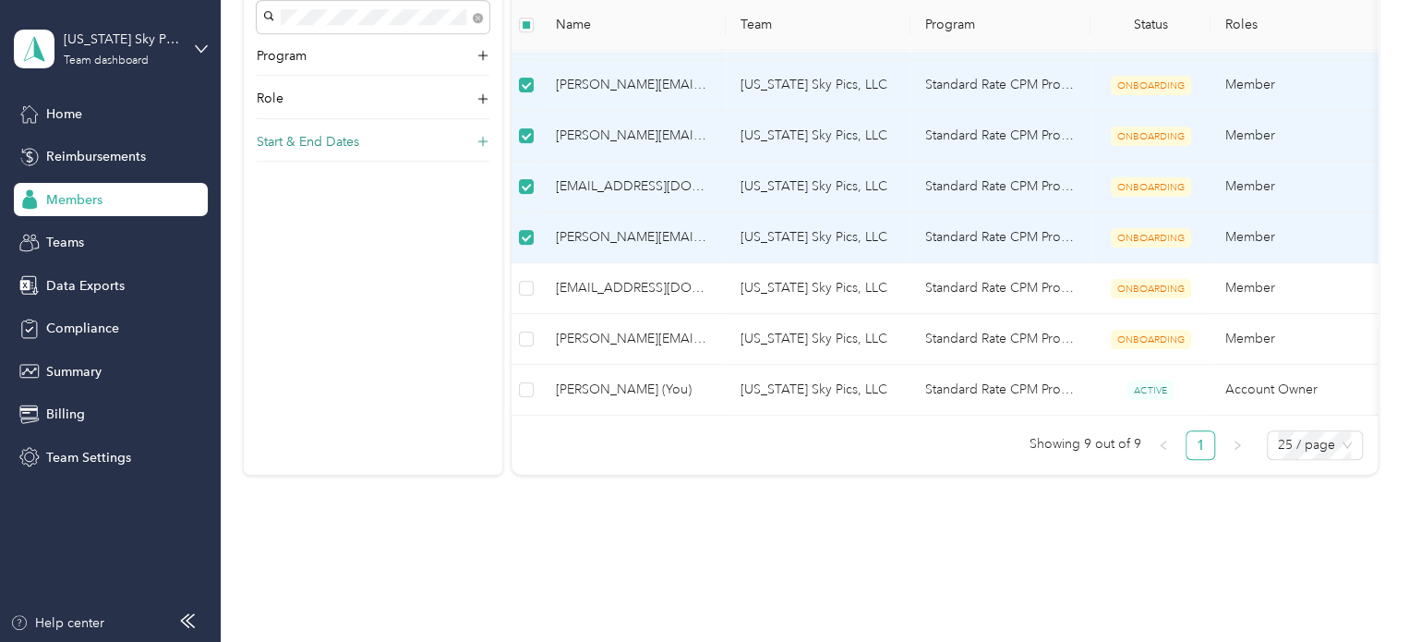
scroll to position [309, 0]
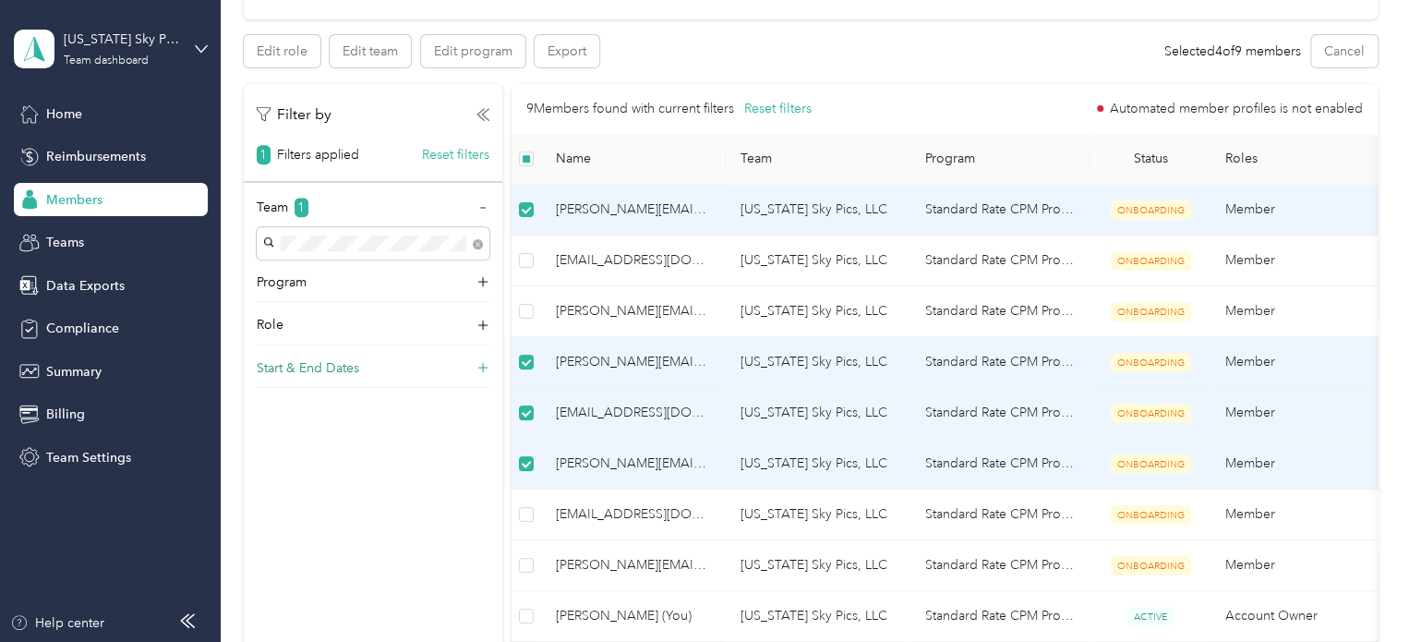
click at [524, 349] on td at bounding box center [526, 362] width 30 height 51
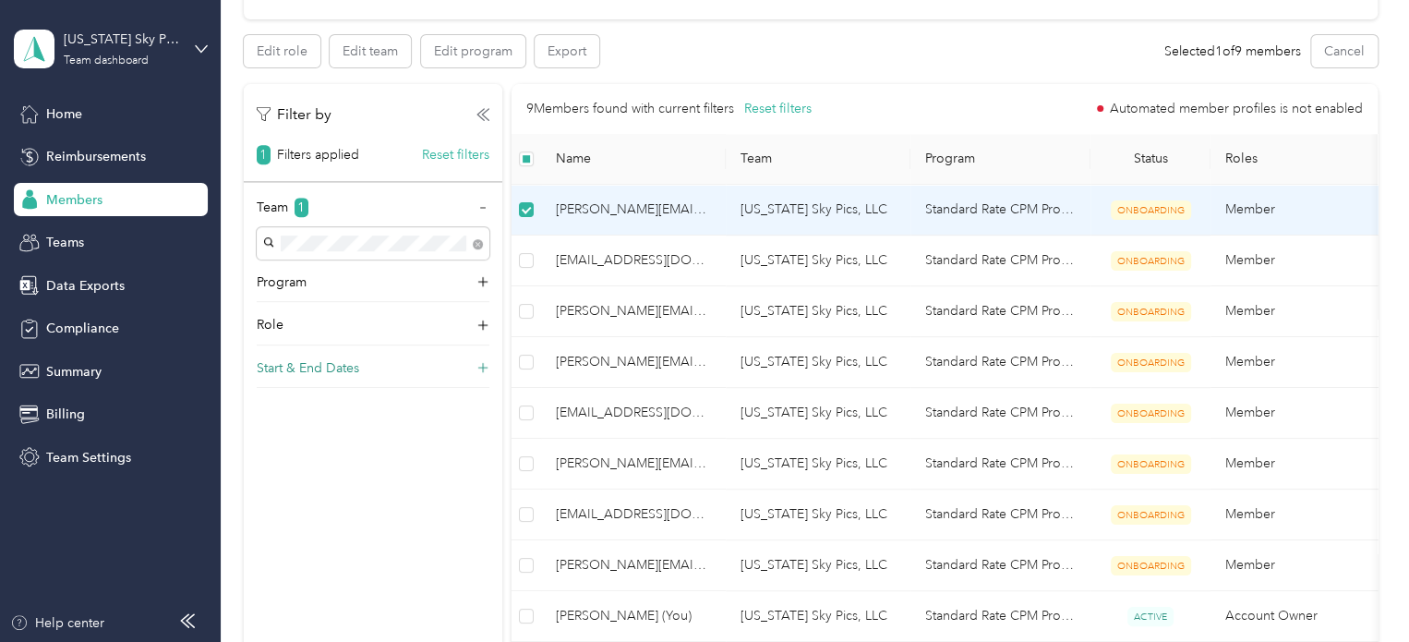
click at [624, 213] on span "[PERSON_NAME][EMAIL_ADDRESS][DOMAIN_NAME]" at bounding box center [633, 209] width 155 height 20
click at [1342, 54] on button "Cancel" at bounding box center [1344, 51] width 66 height 32
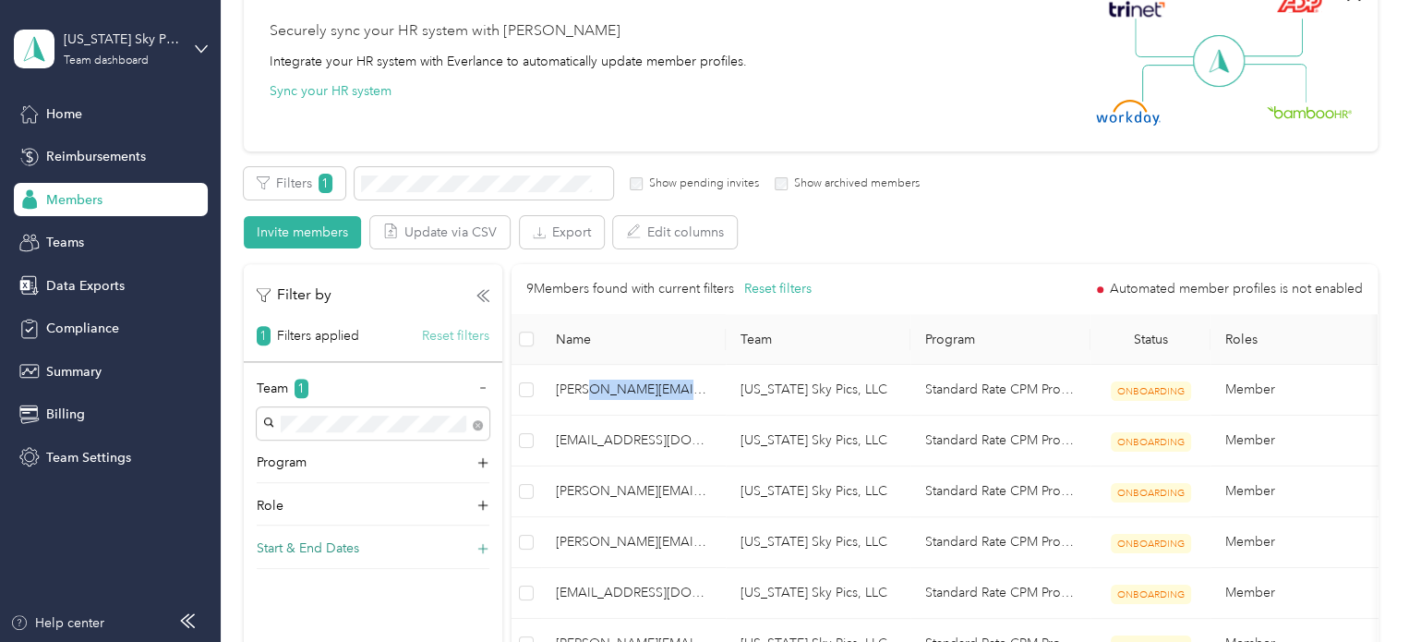
scroll to position [217, 0]
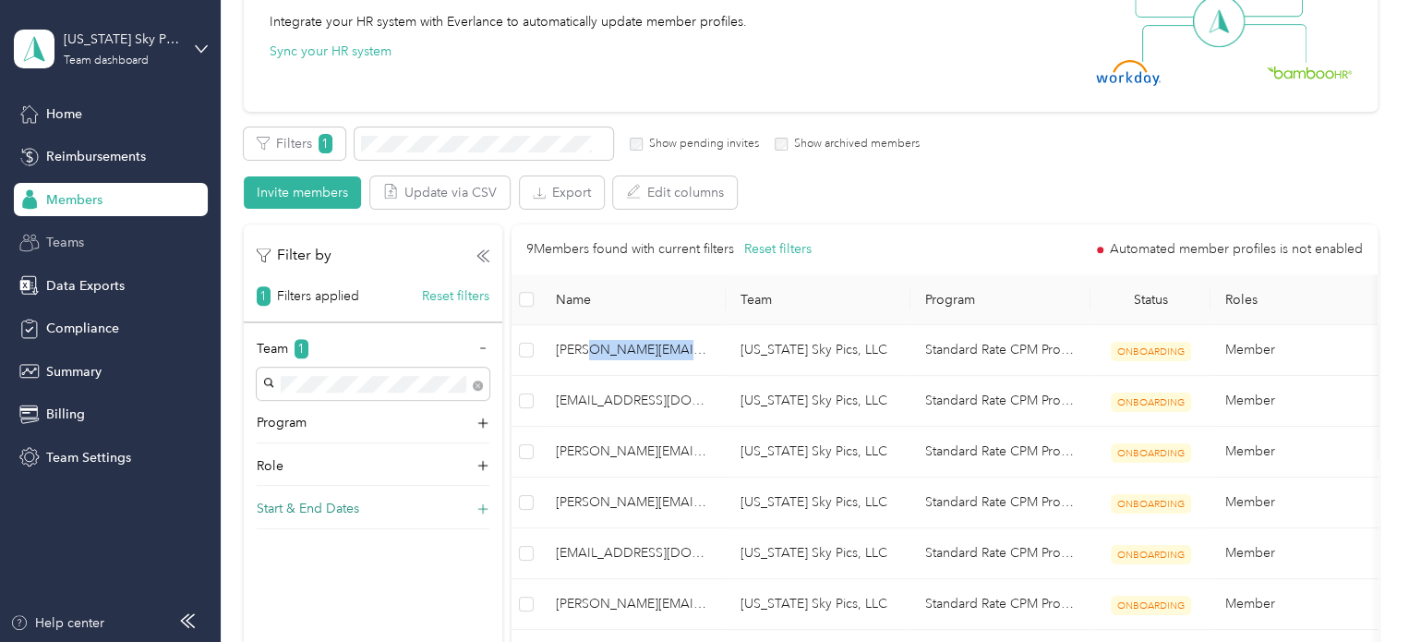
click at [54, 240] on span "Teams" at bounding box center [65, 242] width 38 height 19
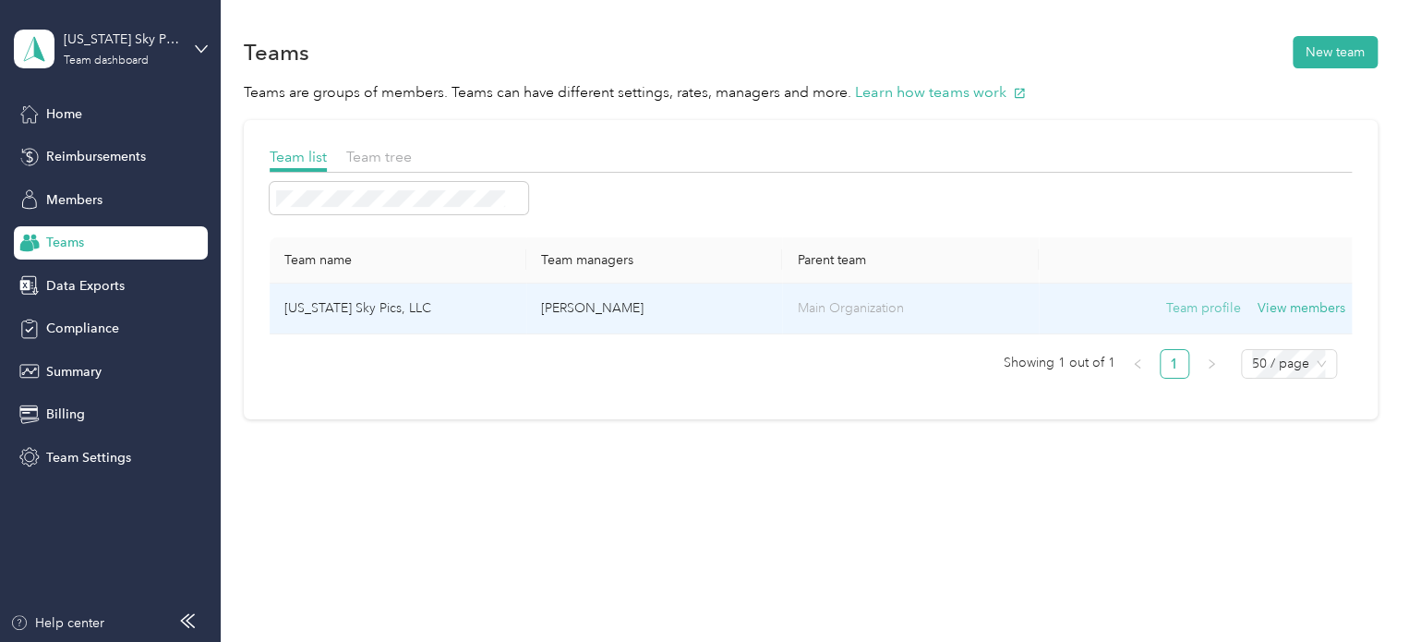
click at [1185, 310] on button "Team profile" at bounding box center [1203, 308] width 75 height 20
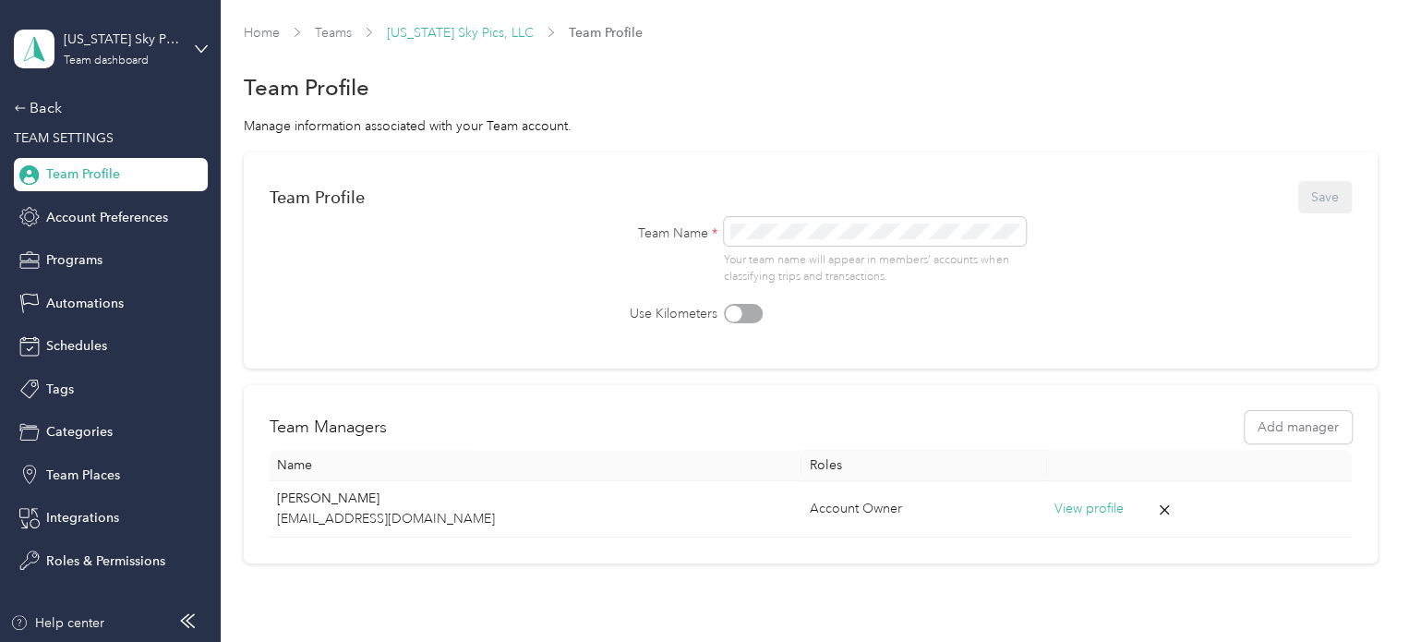
click at [473, 37] on link "[US_STATE] Sky Pics, LLC" at bounding box center [460, 33] width 147 height 16
click at [342, 32] on link "Teams" at bounding box center [333, 33] width 37 height 16
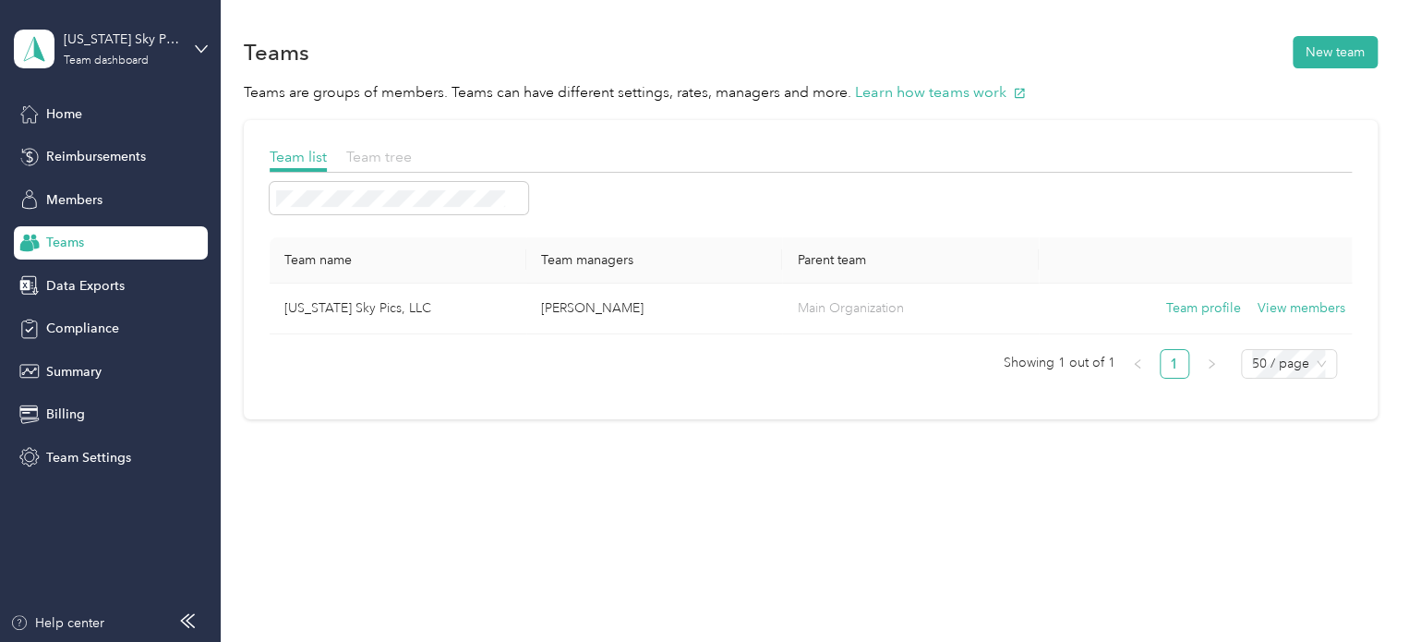
click at [396, 158] on span "Team tree" at bounding box center [379, 157] width 66 height 18
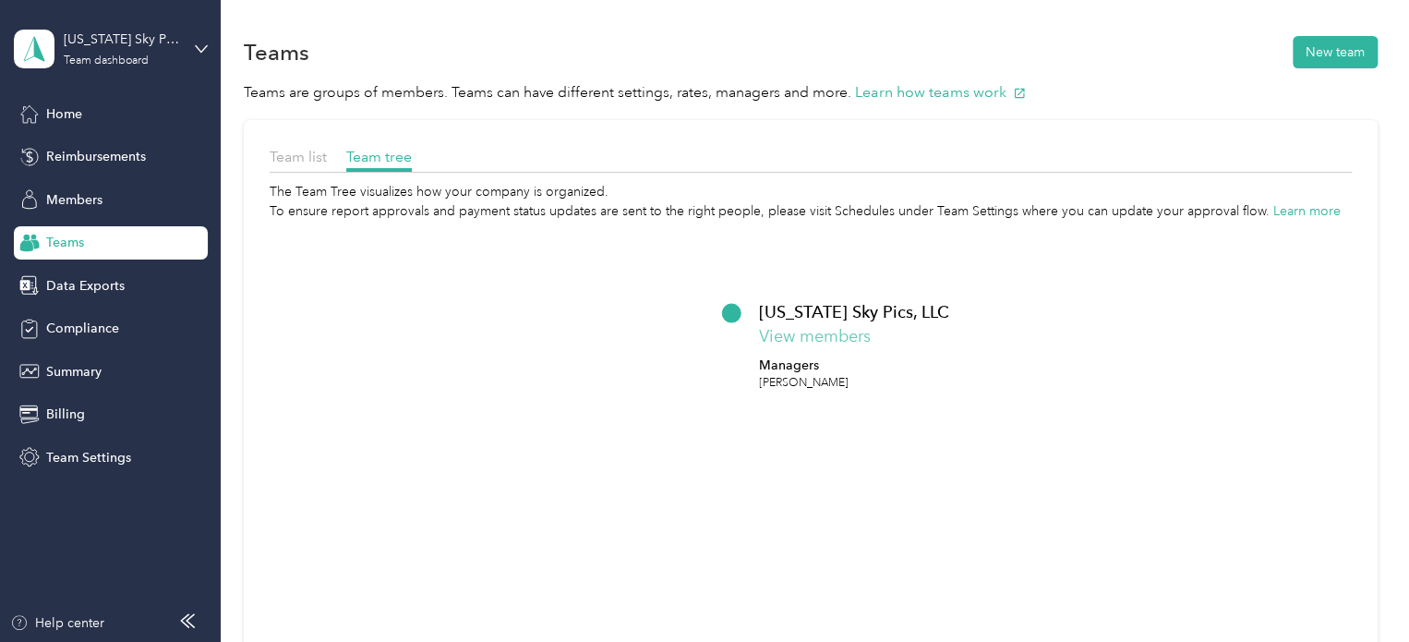
click at [815, 333] on button "View members" at bounding box center [815, 336] width 112 height 25
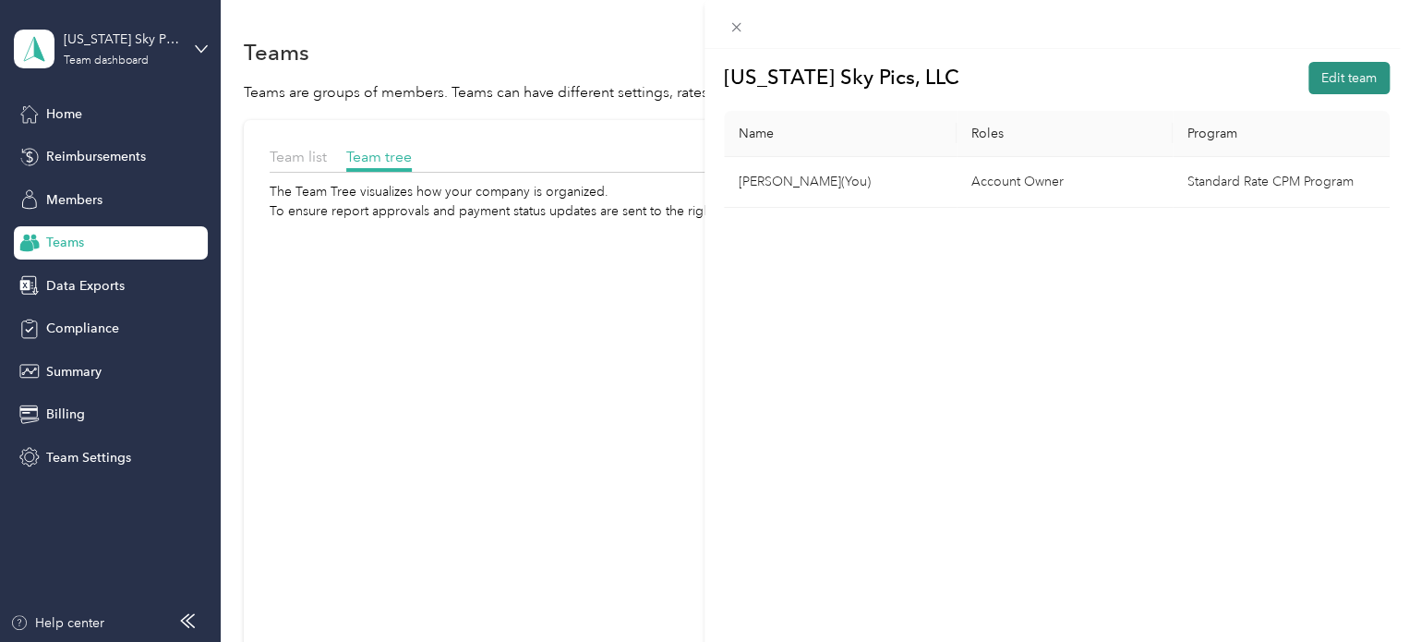
click at [1340, 76] on button "Edit team" at bounding box center [1348, 78] width 81 height 32
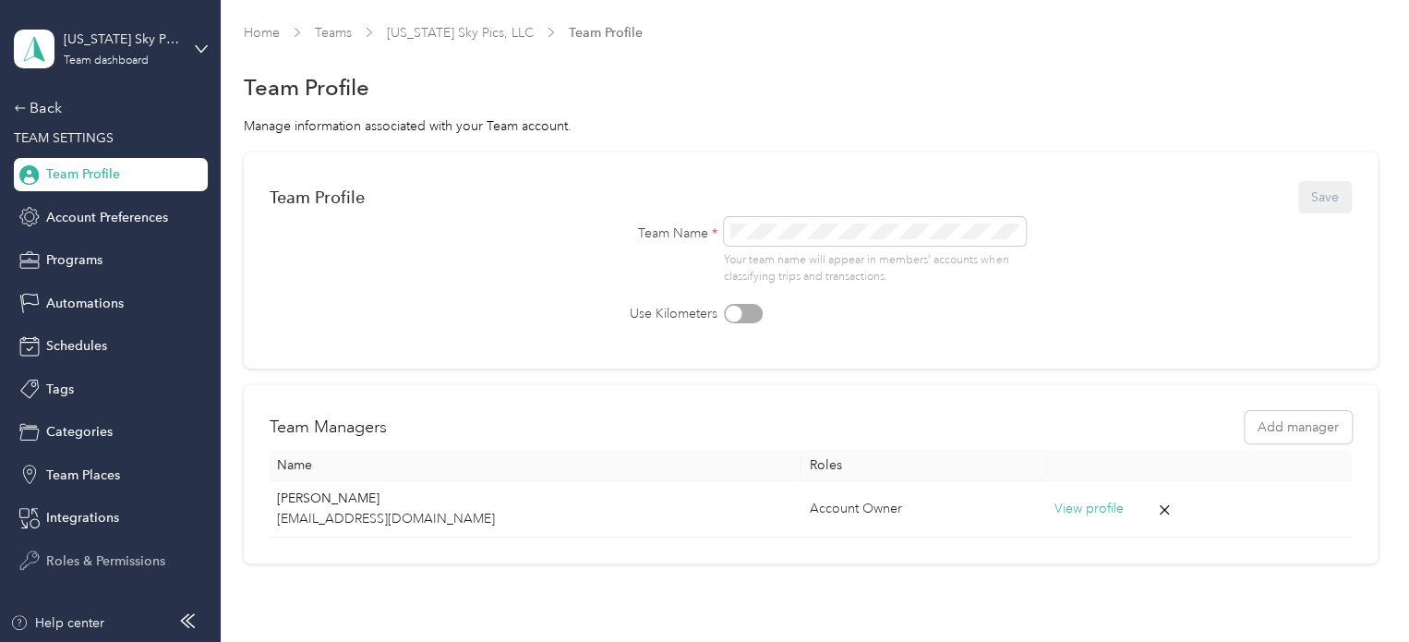
click at [140, 562] on span "Roles & Permissions" at bounding box center [105, 560] width 119 height 19
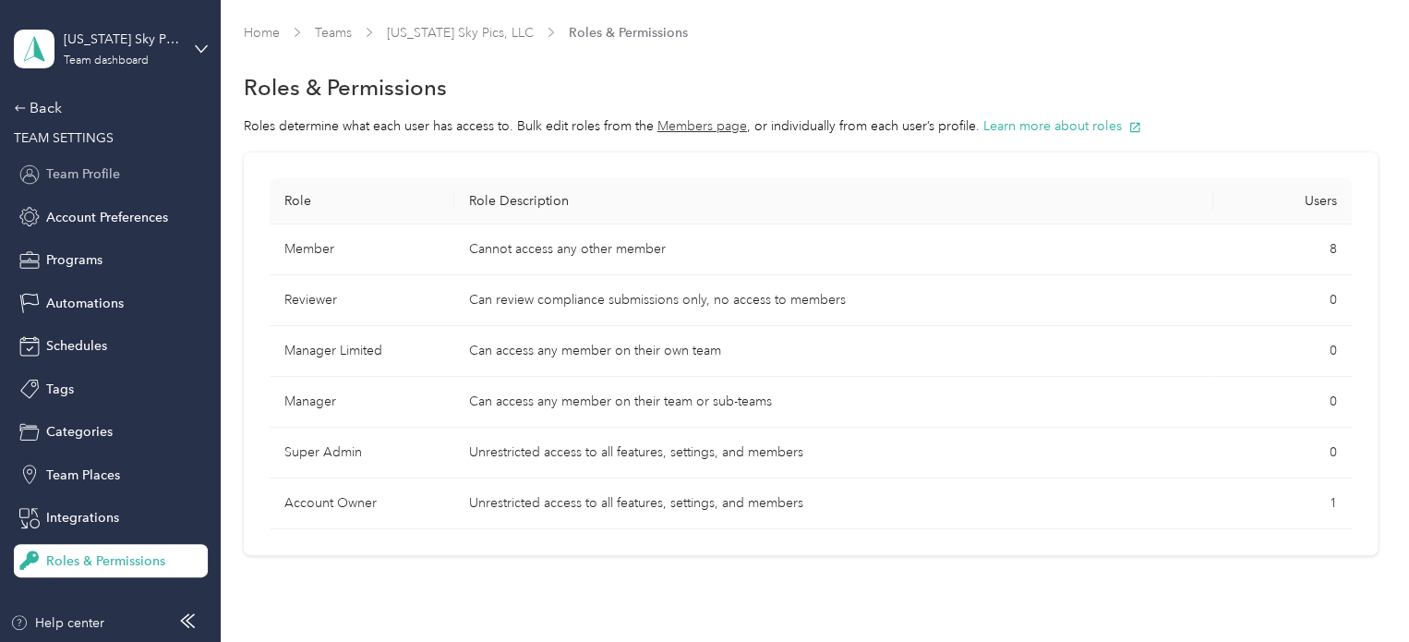
click at [92, 181] on span "Team Profile" at bounding box center [83, 173] width 74 height 19
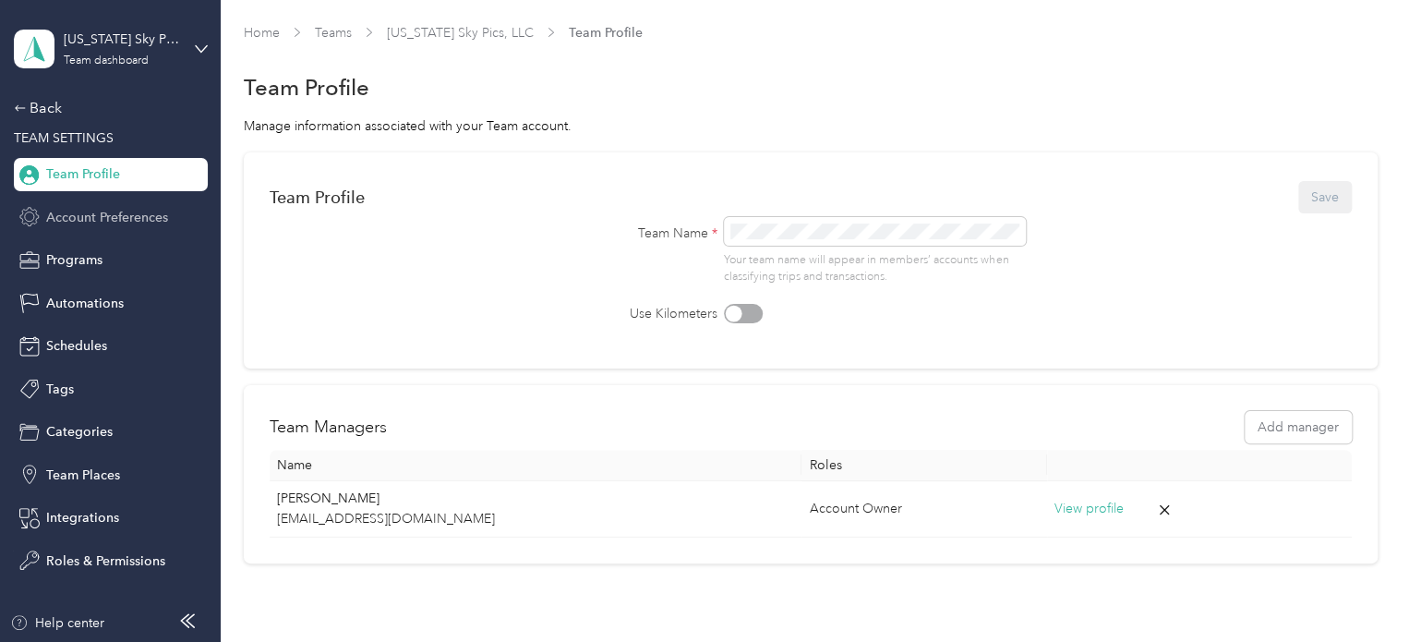
click at [137, 219] on span "Account Preferences" at bounding box center [107, 217] width 122 height 19
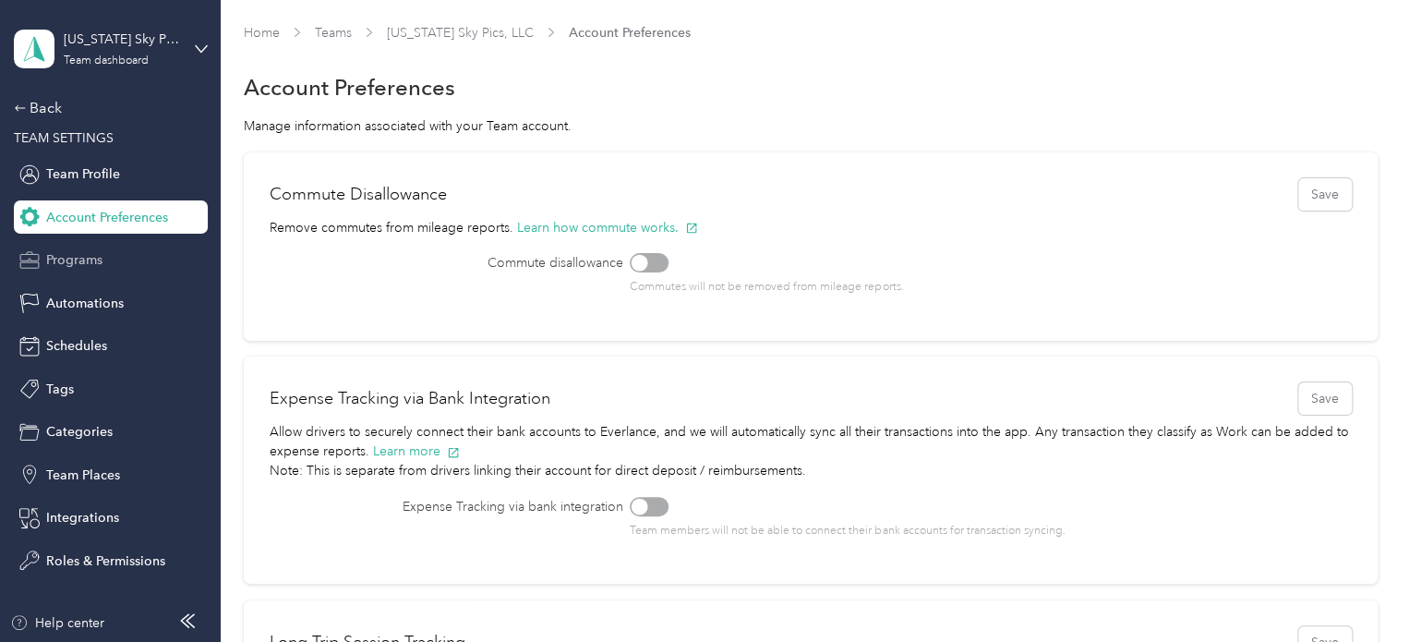
click at [70, 261] on span "Programs" at bounding box center [74, 259] width 56 height 19
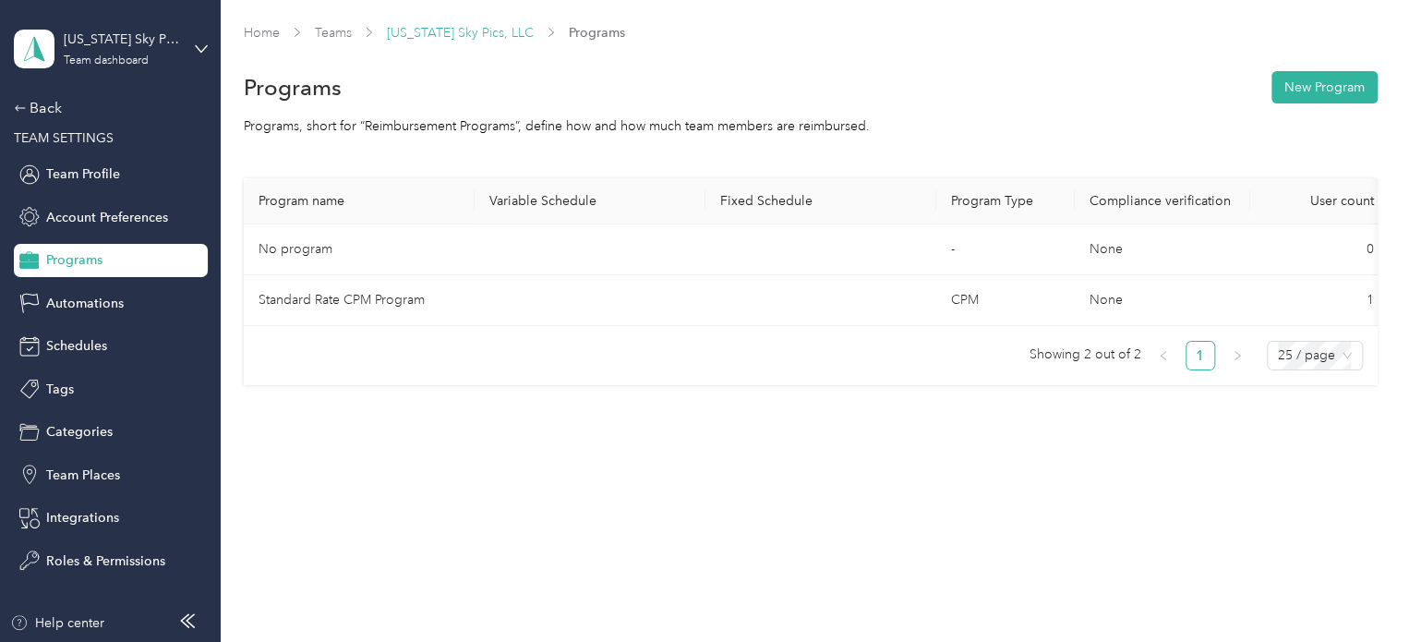
click at [447, 34] on link "[US_STATE] Sky Pics, LLC" at bounding box center [460, 33] width 147 height 16
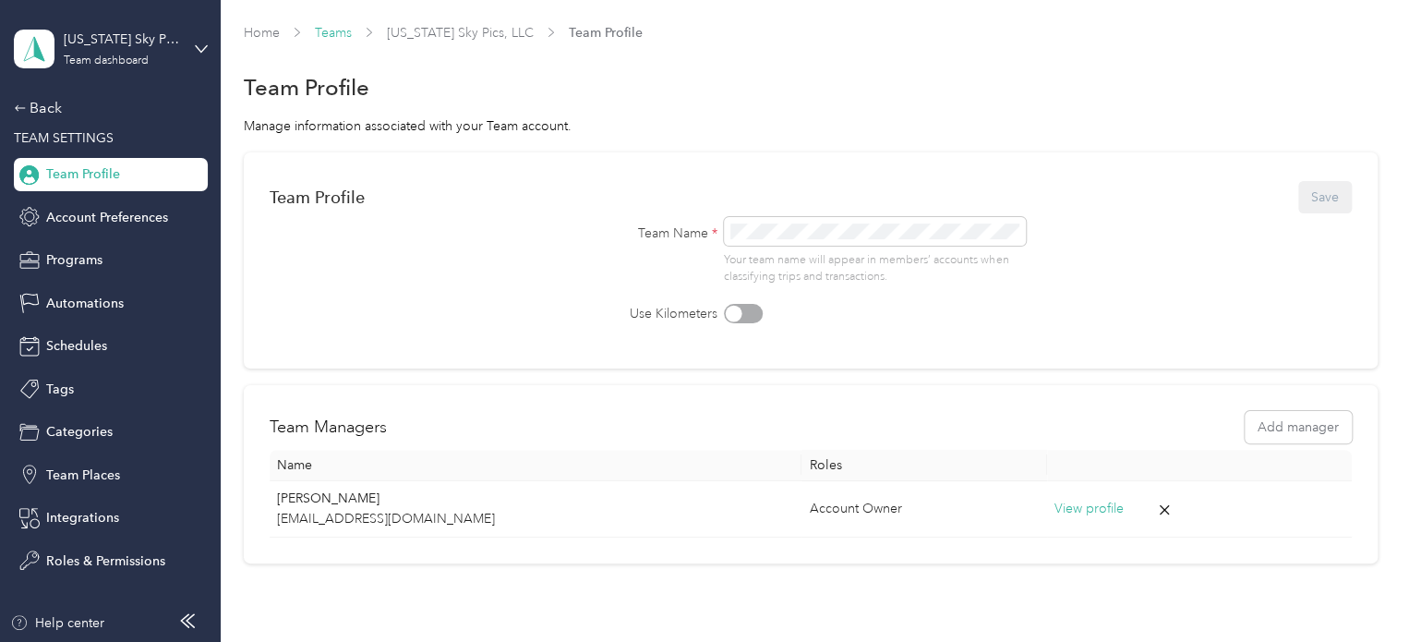
click at [325, 36] on link "Teams" at bounding box center [333, 33] width 37 height 16
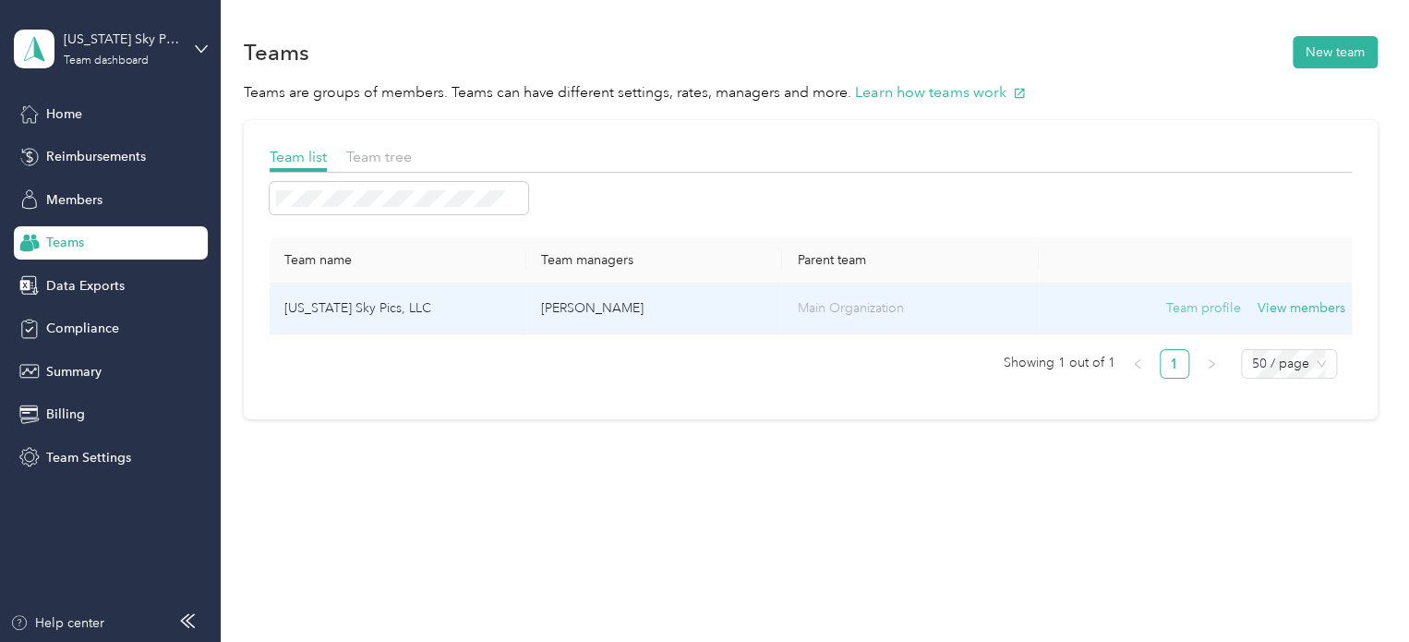
click at [1193, 309] on button "Team profile" at bounding box center [1203, 308] width 75 height 20
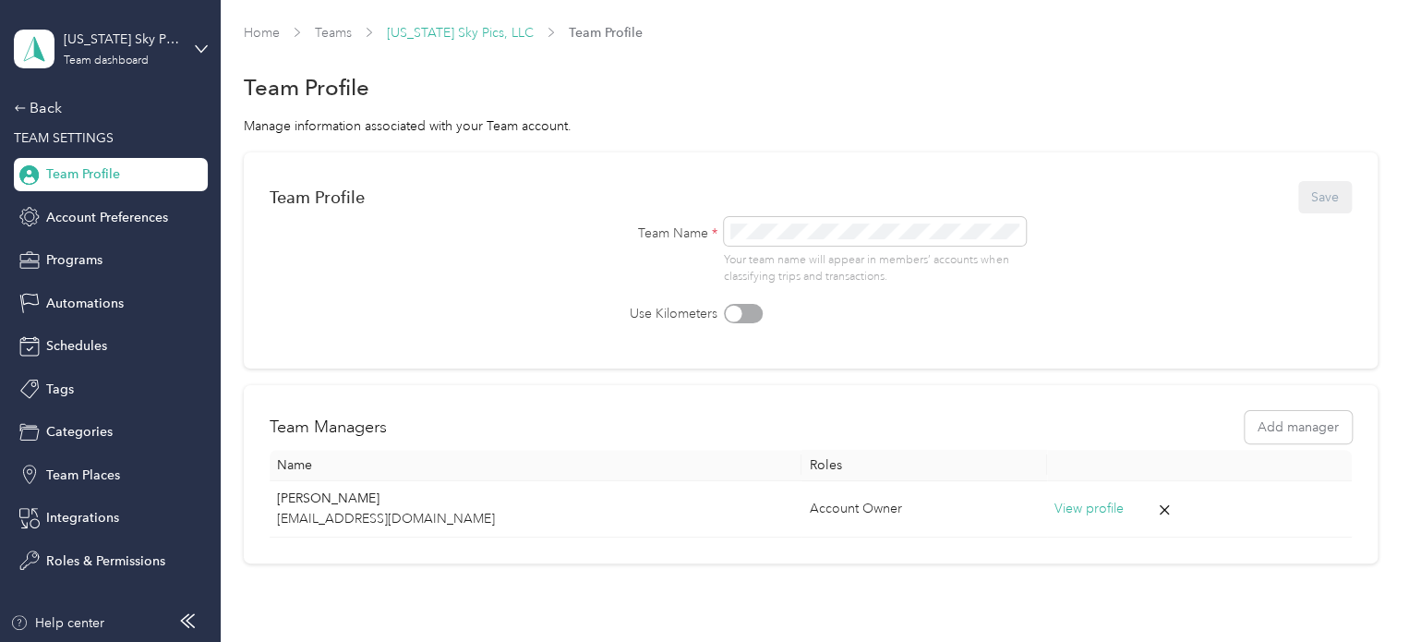
click at [472, 30] on link "[US_STATE] Sky Pics, LLC" at bounding box center [460, 33] width 147 height 16
click at [334, 36] on link "Teams" at bounding box center [333, 33] width 37 height 16
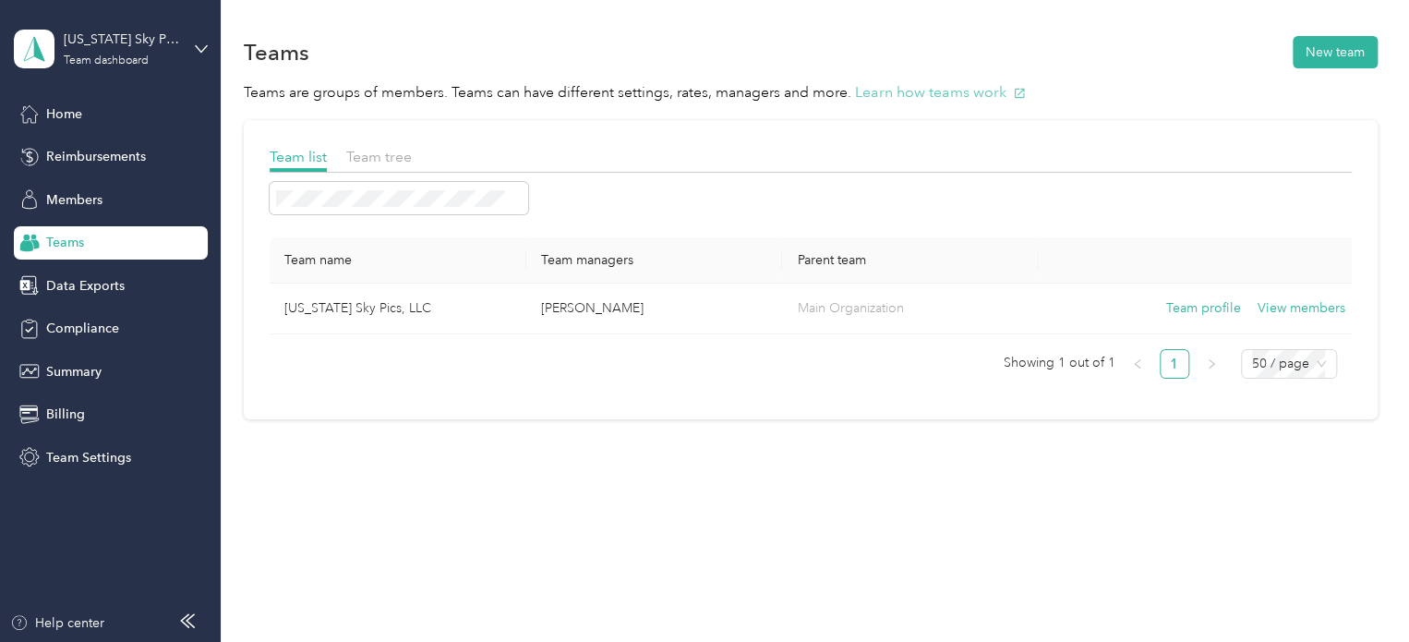
click at [897, 94] on button "Learn how teams work" at bounding box center [940, 92] width 171 height 23
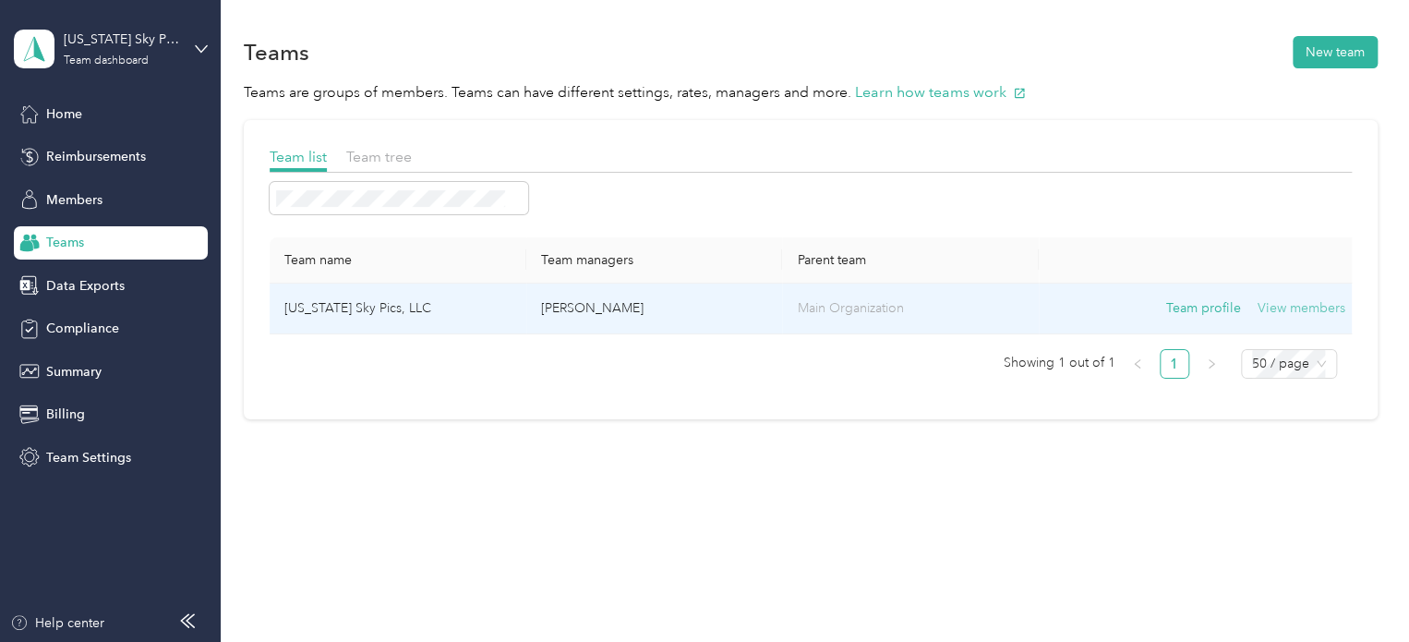
click at [1291, 312] on button "View members" at bounding box center [1301, 308] width 88 height 20
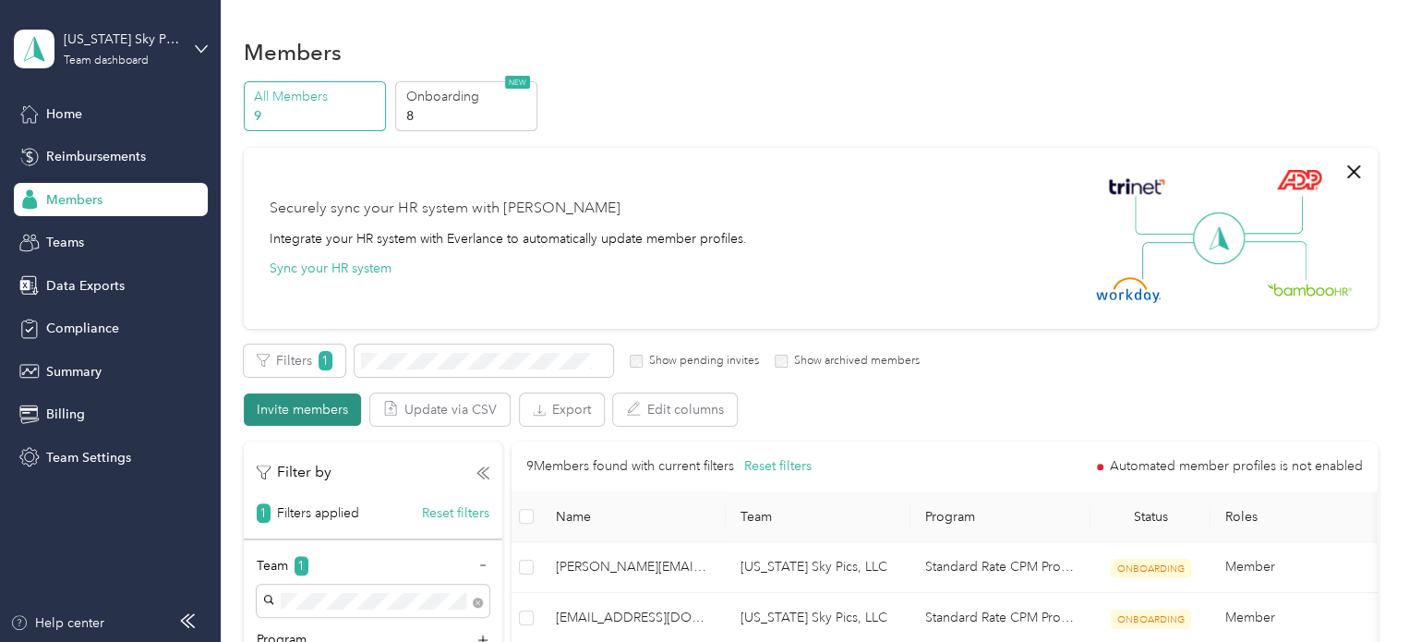
click at [318, 405] on button "Invite members" at bounding box center [302, 409] width 117 height 32
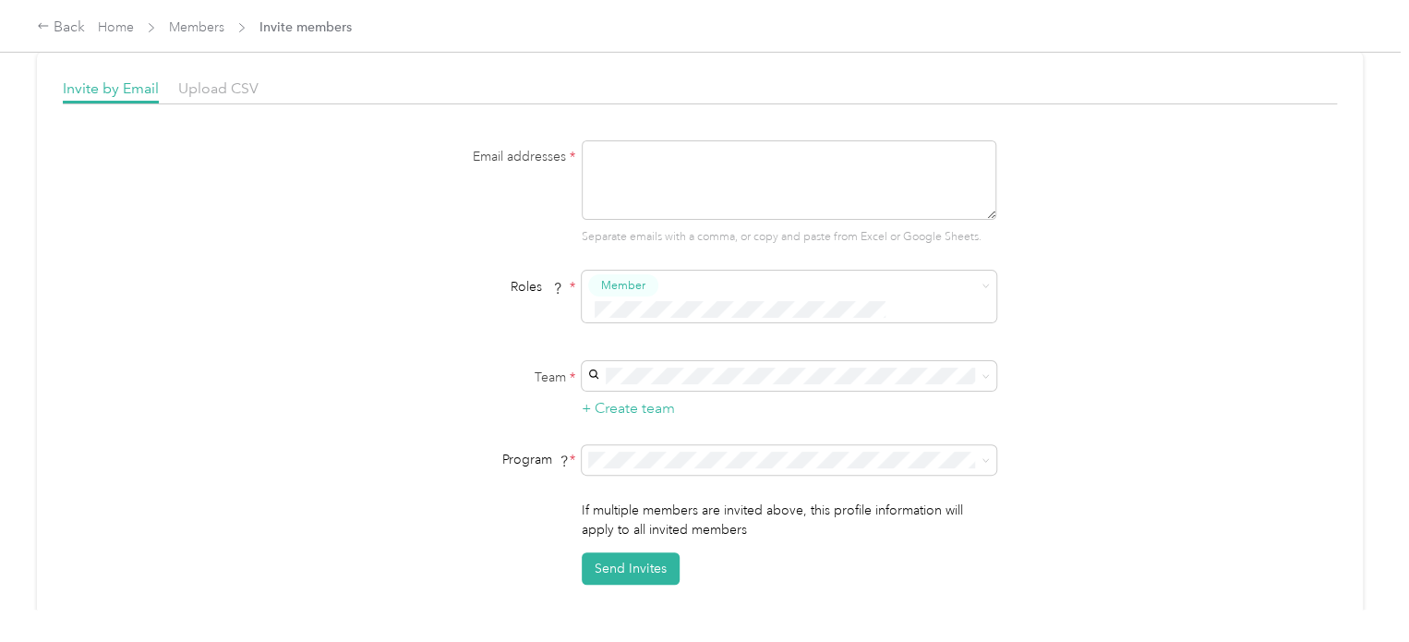
scroll to position [185, 0]
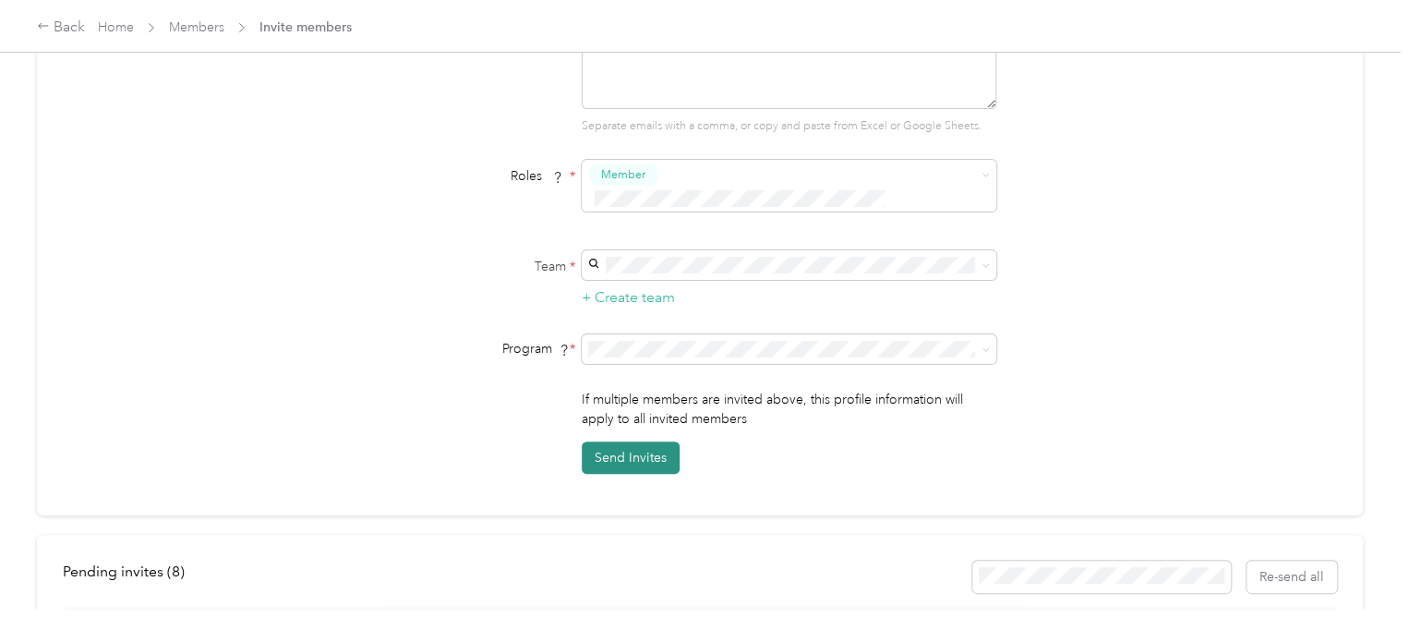
click at [630, 441] on button "Send Invites" at bounding box center [631, 457] width 98 height 32
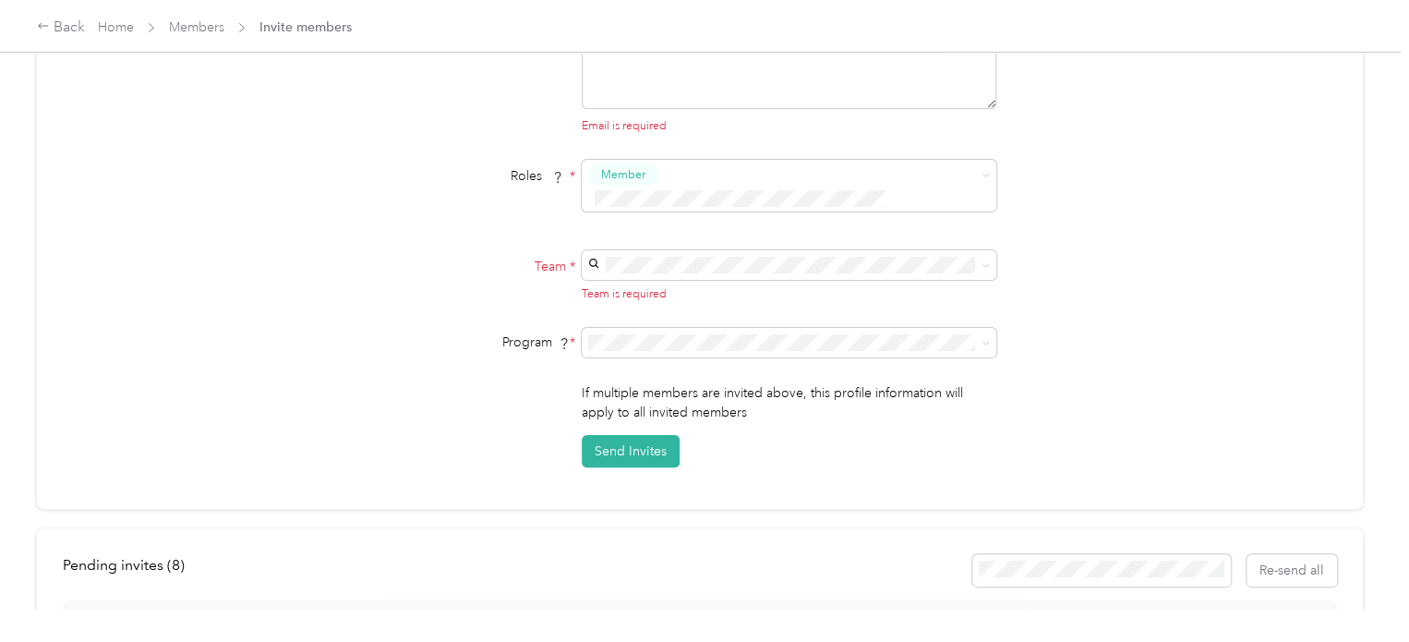
click at [647, 275] on div "[US_STATE] Sky Pics, LLC (Main organization) [PERSON_NAME]" at bounding box center [786, 284] width 389 height 42
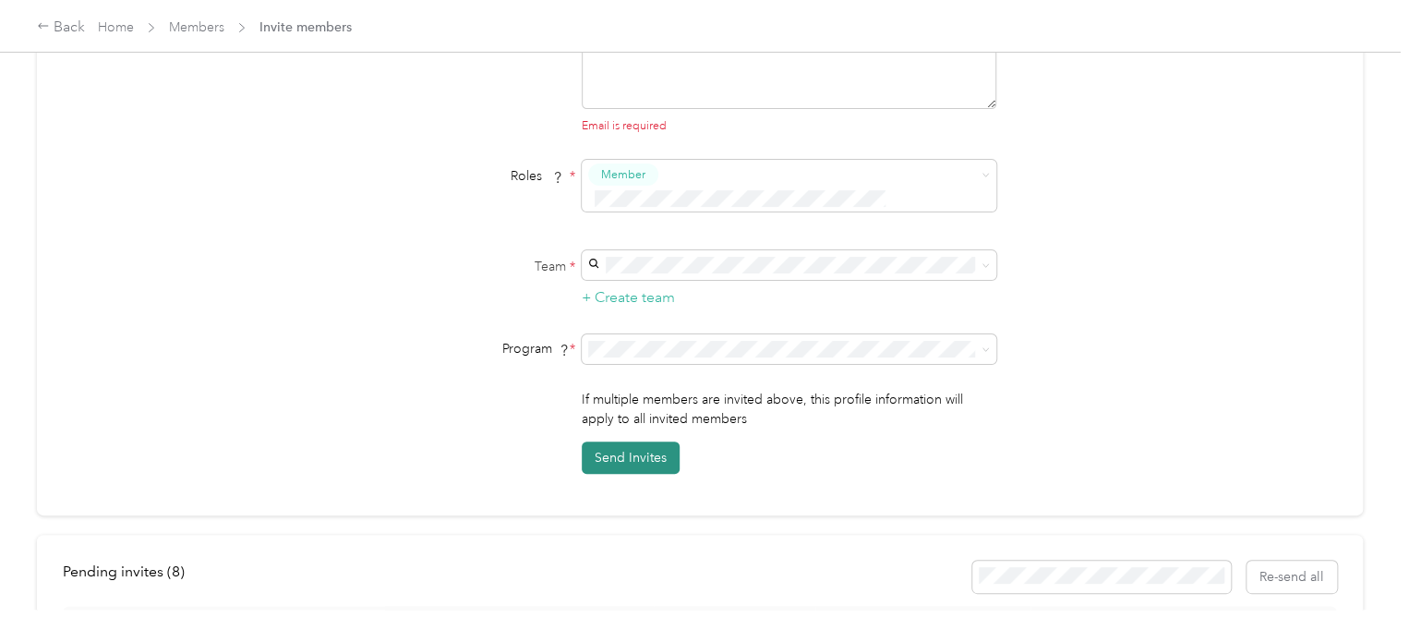
click at [641, 441] on button "Send Invites" at bounding box center [631, 457] width 98 height 32
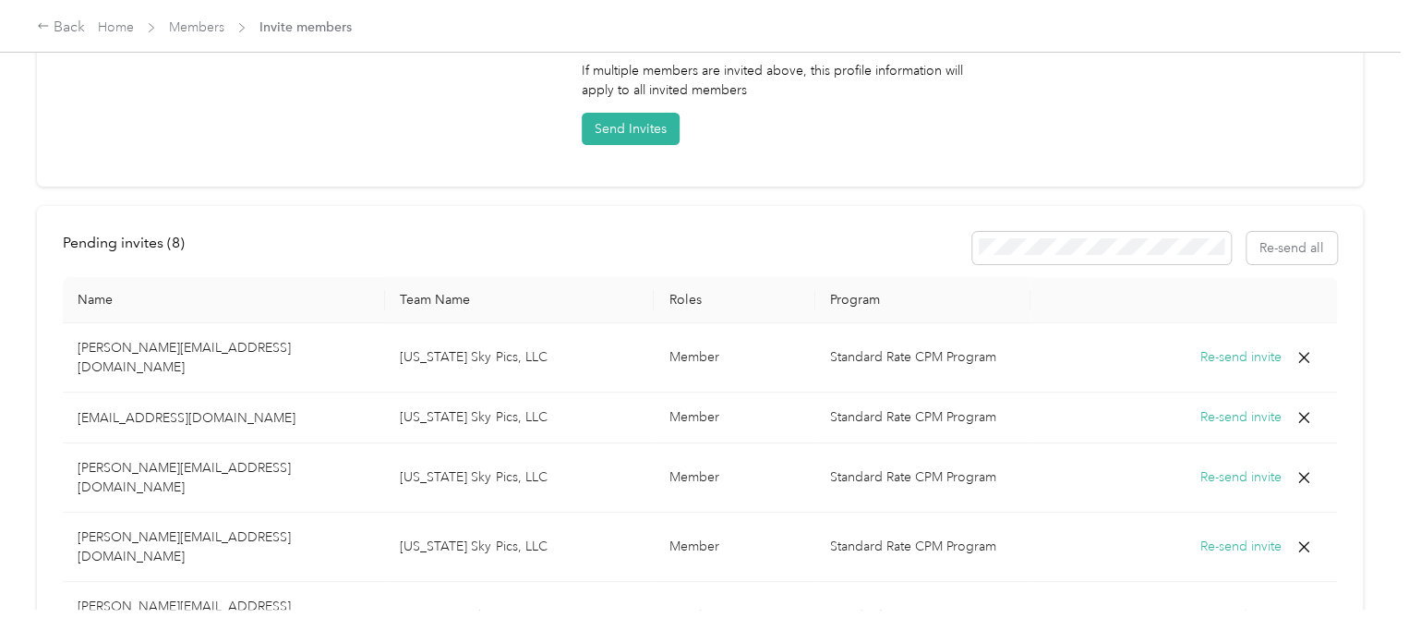
scroll to position [554, 0]
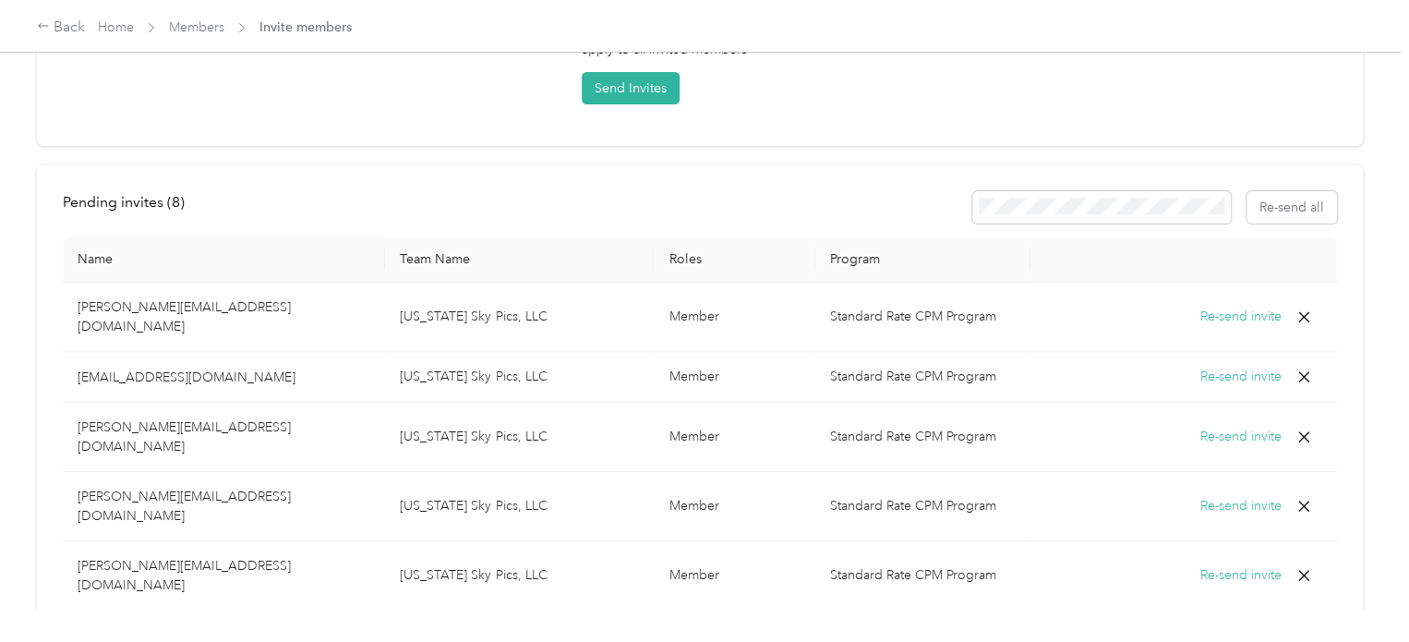
click at [1298, 311] on icon at bounding box center [1303, 316] width 11 height 11
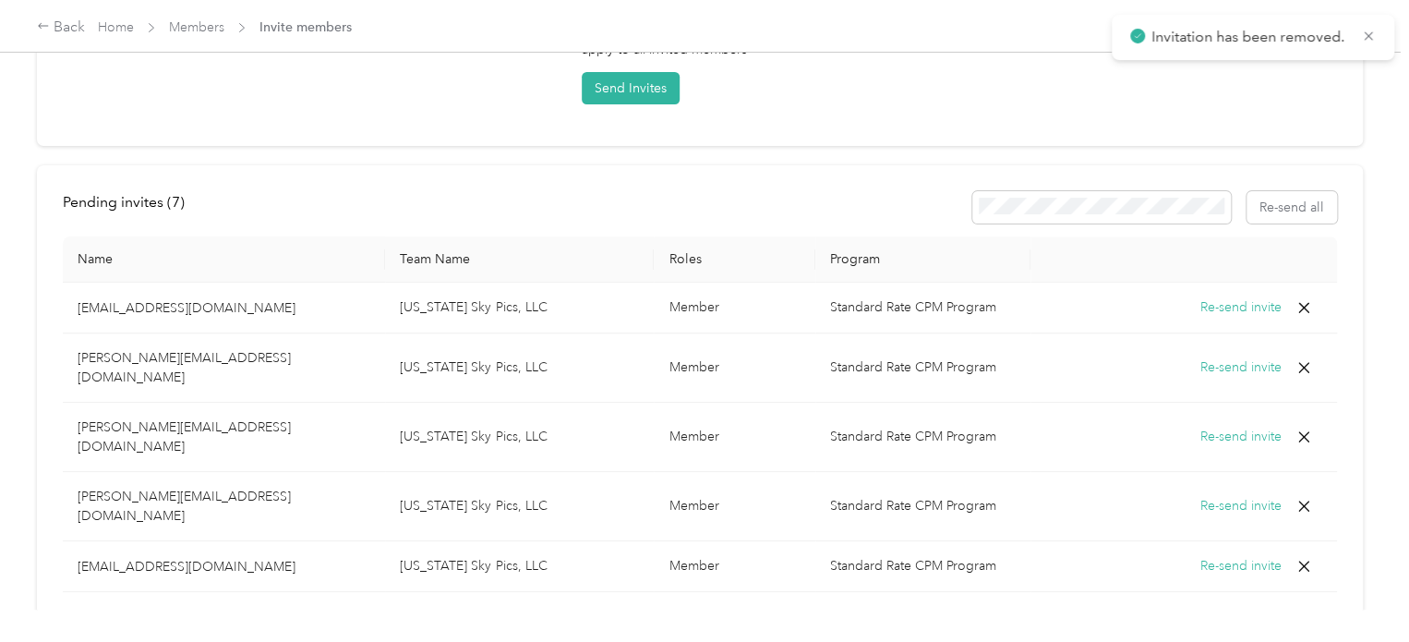
click at [1298, 302] on icon at bounding box center [1303, 307] width 11 height 11
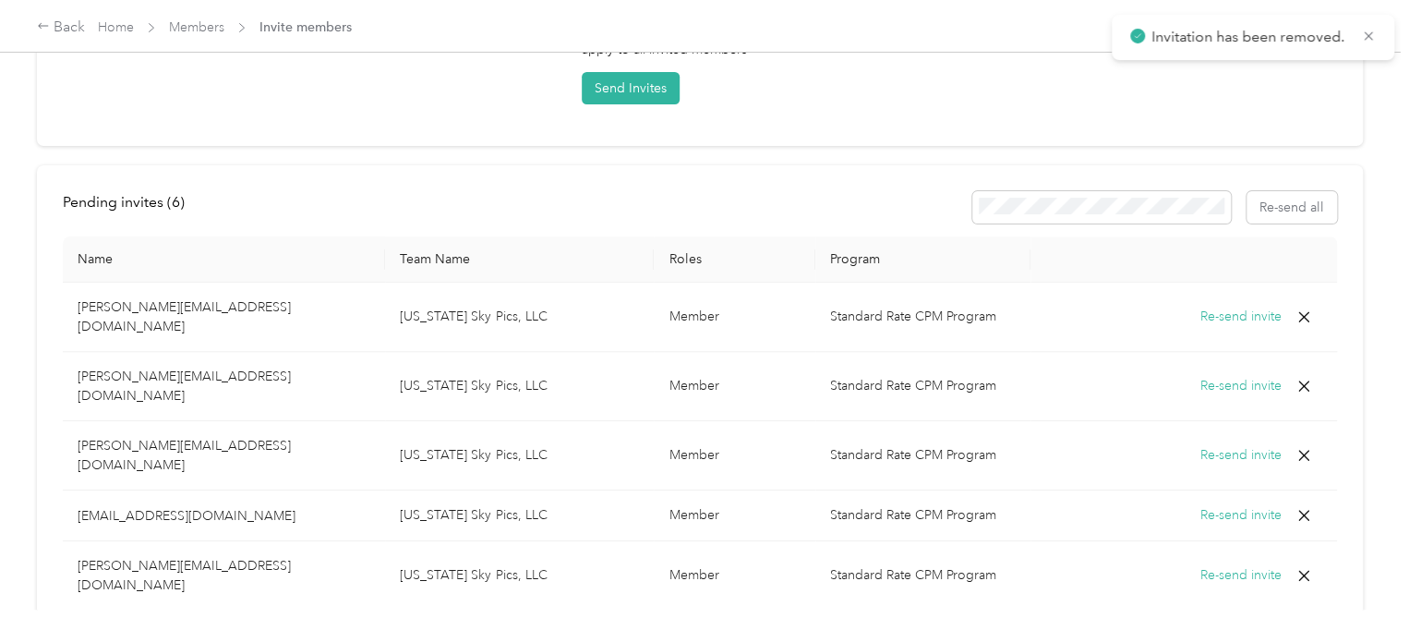
click at [1298, 311] on icon at bounding box center [1303, 316] width 11 height 11
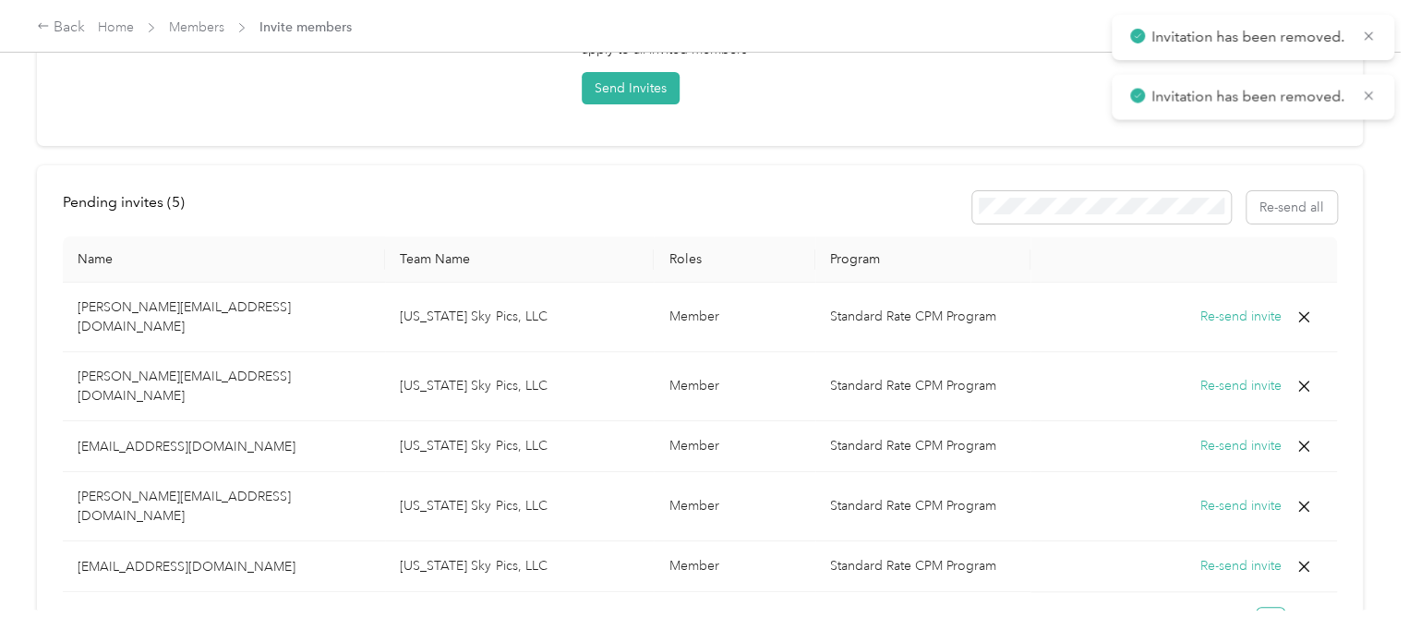
click at [1298, 311] on icon at bounding box center [1303, 316] width 11 height 11
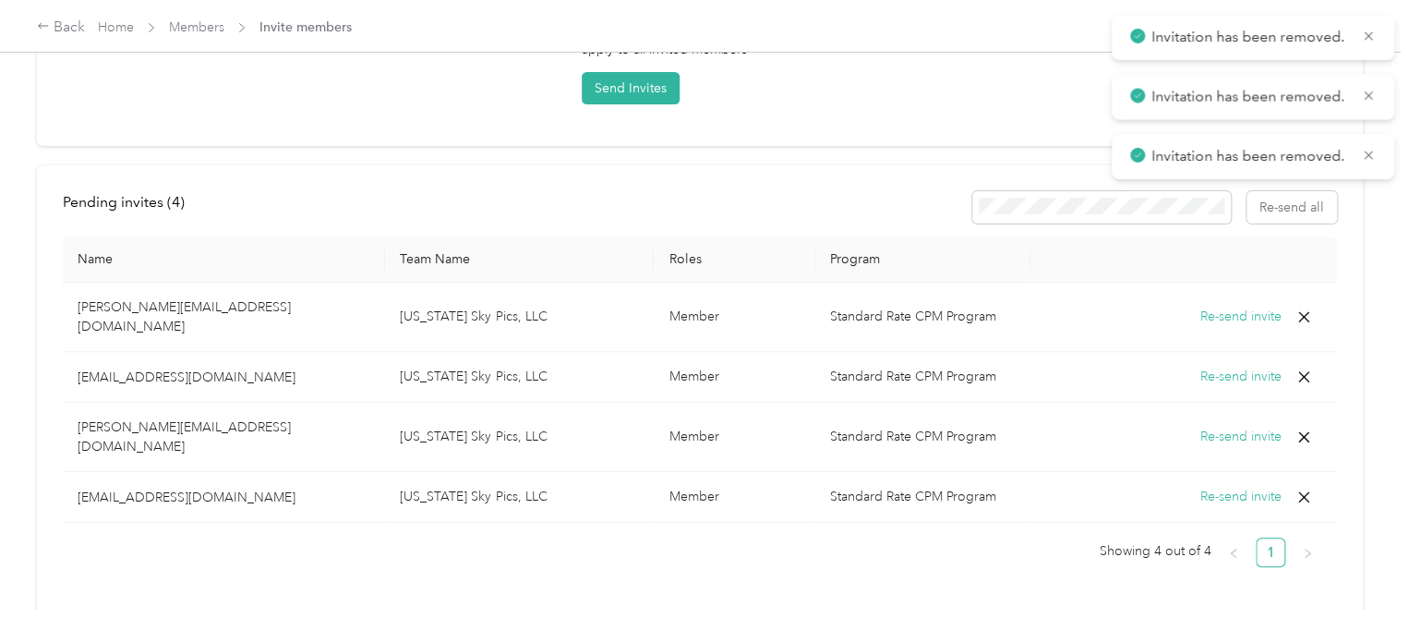
click at [1298, 311] on icon at bounding box center [1303, 316] width 11 height 11
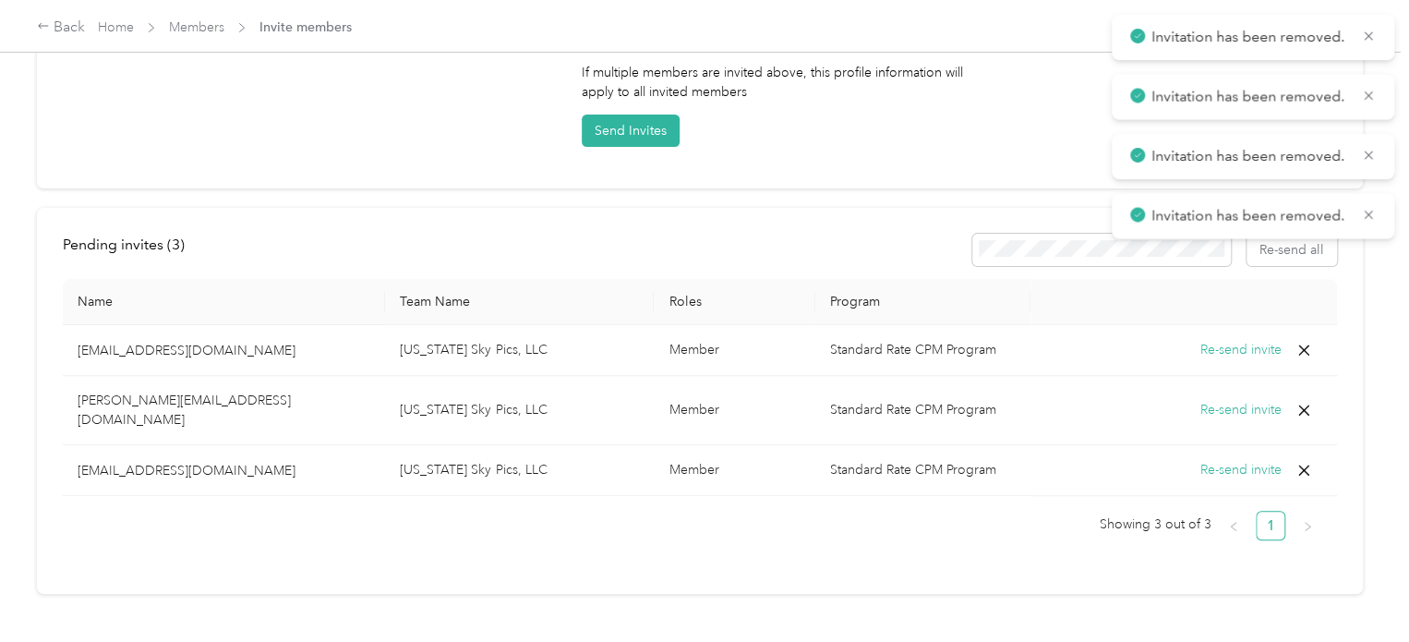
click at [1294, 280] on th at bounding box center [1183, 302] width 306 height 46
click at [1298, 341] on icon at bounding box center [1303, 350] width 18 height 18
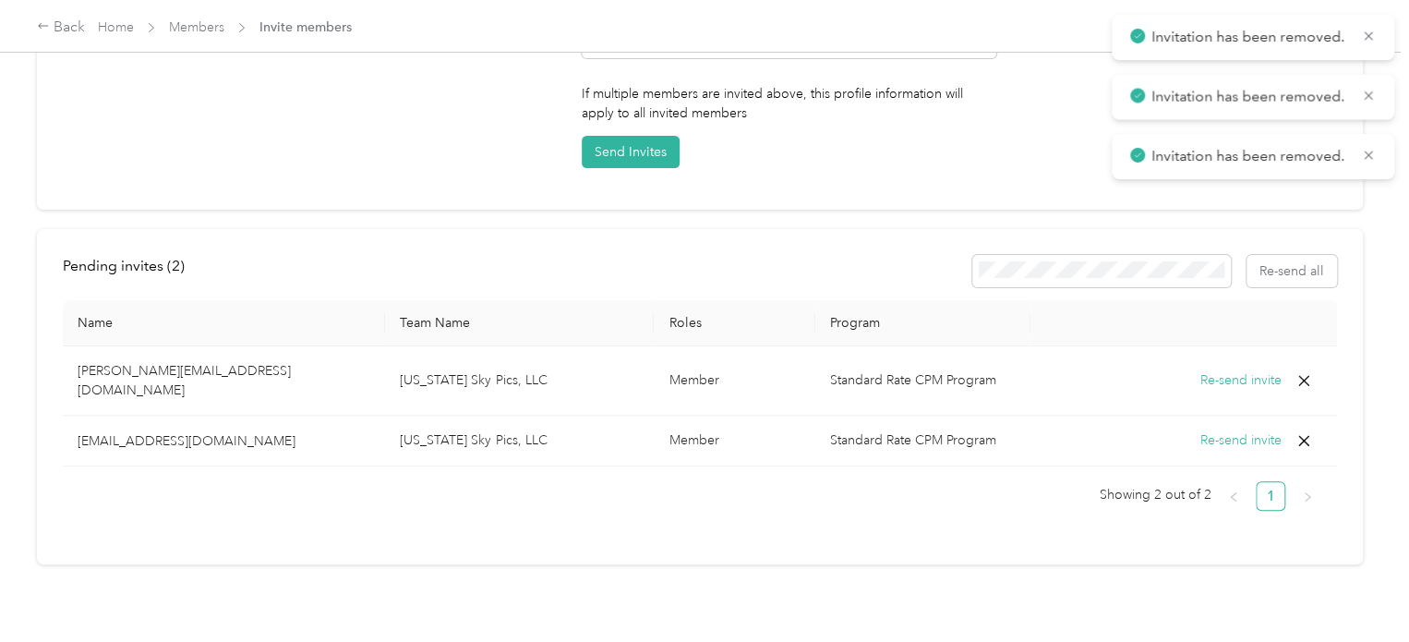
scroll to position [461, 0]
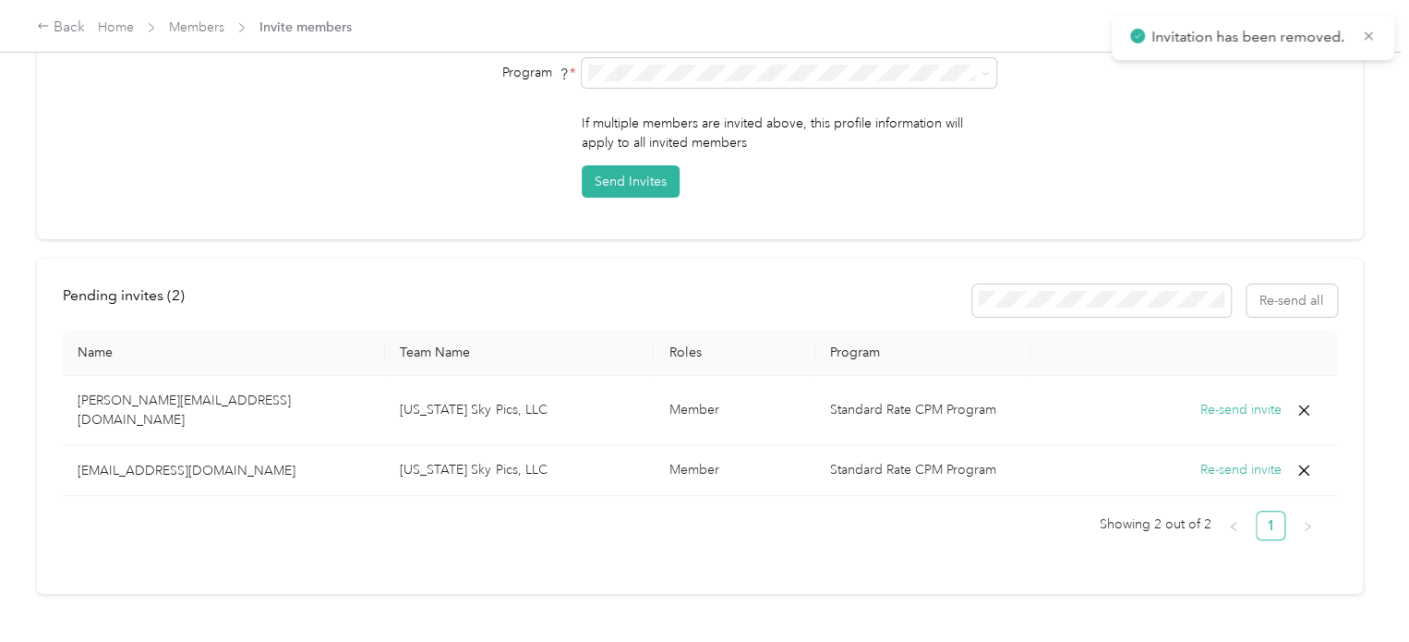
click at [1294, 401] on icon at bounding box center [1303, 410] width 18 height 18
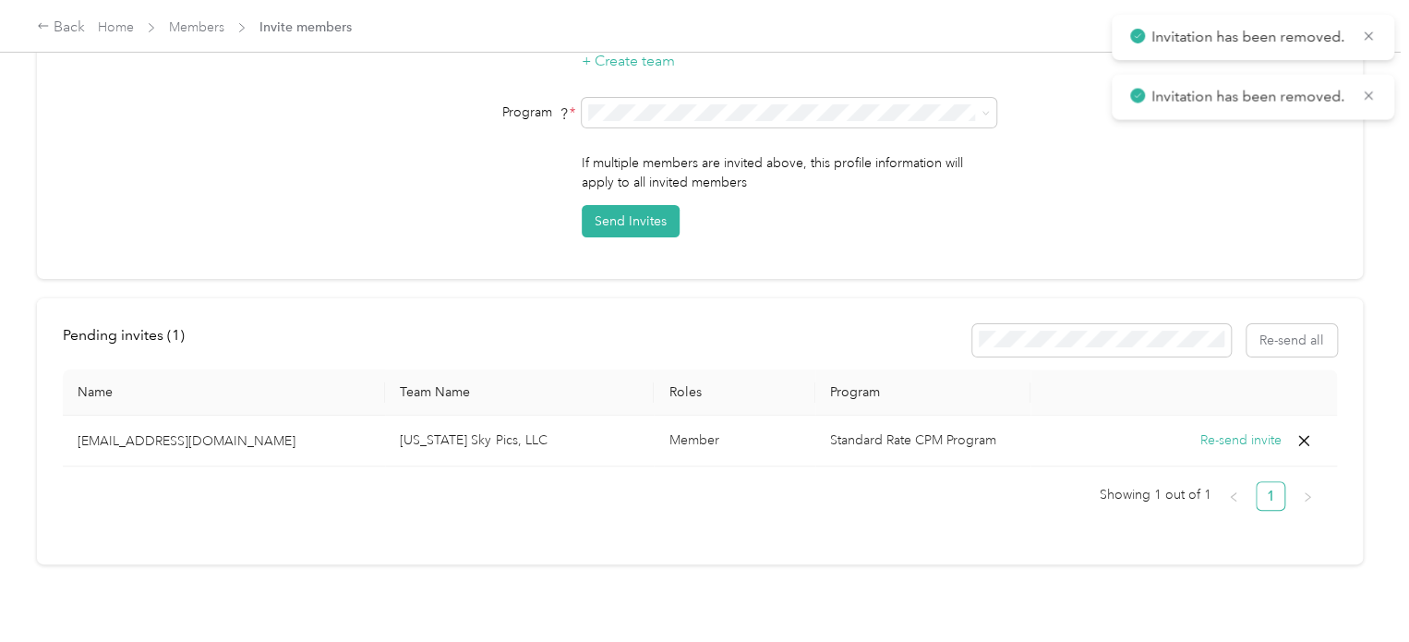
scroll to position [410, 0]
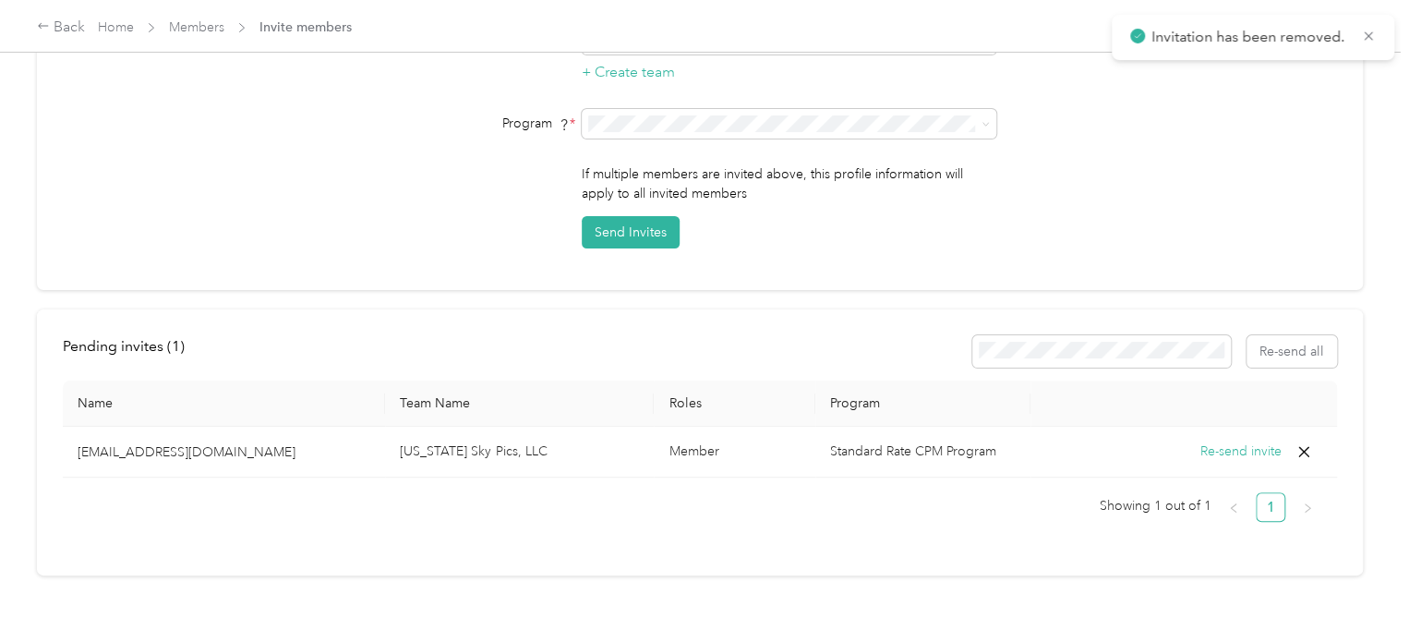
click at [1294, 442] on icon at bounding box center [1303, 451] width 18 height 18
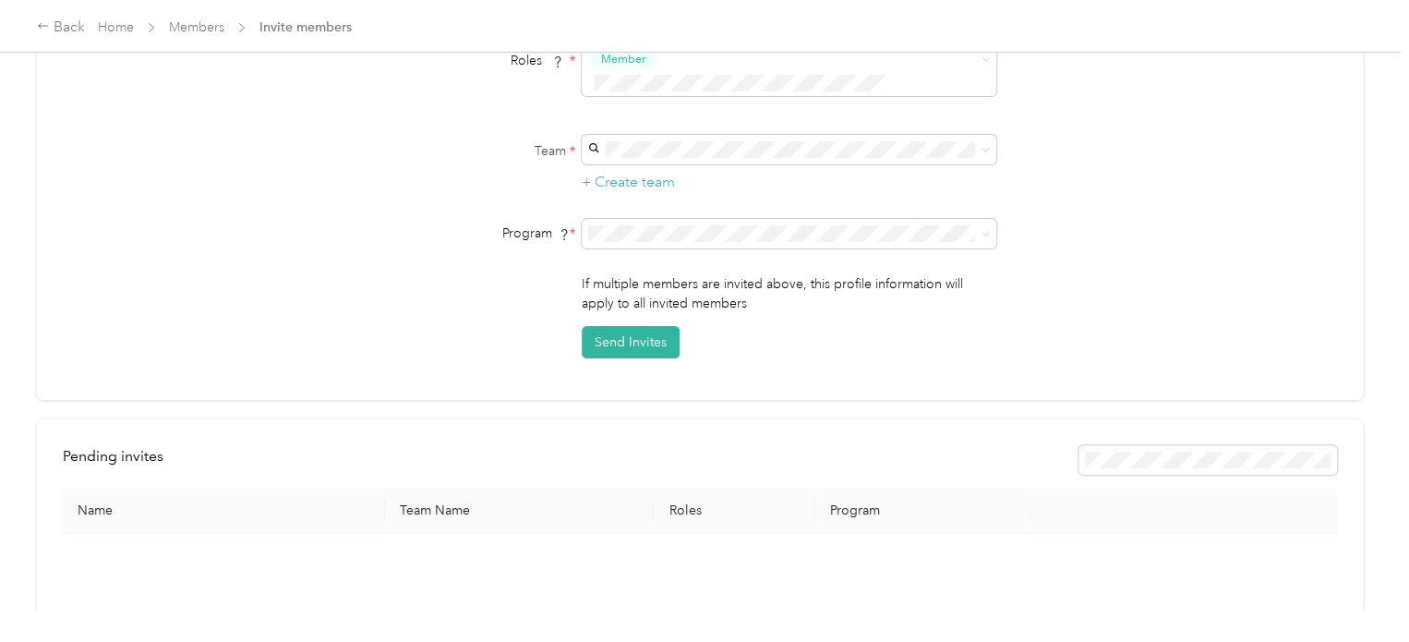
scroll to position [0, 0]
